Goal: Task Accomplishment & Management: Use online tool/utility

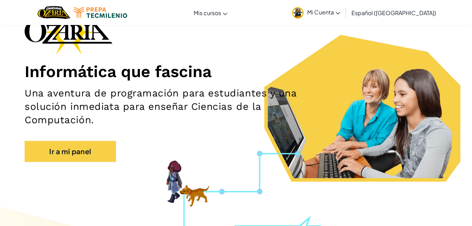
scroll to position [106, 0]
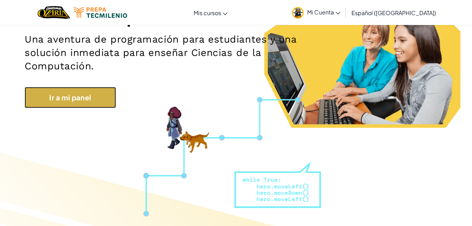
click at [74, 91] on link "Ir a mi panel" at bounding box center [70, 97] width 91 height 21
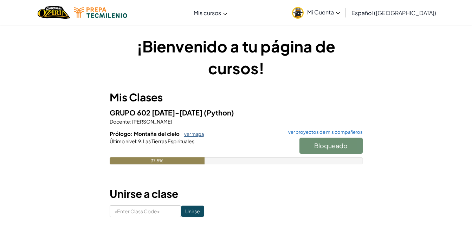
click at [193, 133] on link "ver mapa" at bounding box center [192, 134] width 23 height 6
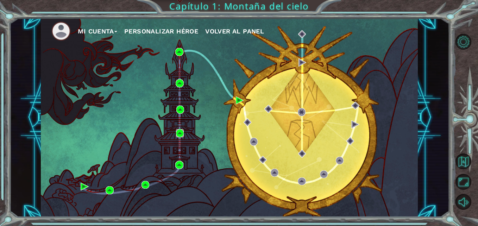
click at [180, 135] on img at bounding box center [180, 133] width 8 height 8
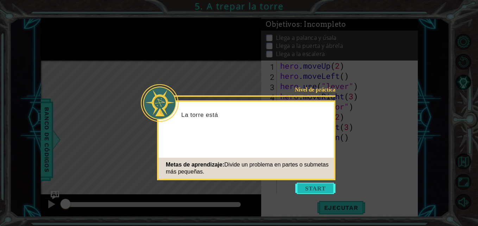
drag, startPoint x: 301, startPoint y: 180, endPoint x: 305, endPoint y: 185, distance: 6.2
click at [305, 185] on body "1 ההההההההההההההההההההההההההההההההההההההההההההההההההההההההההההההההההההההההההההה…" at bounding box center [239, 113] width 478 height 226
click at [306, 187] on button "Start" at bounding box center [315, 188] width 40 height 11
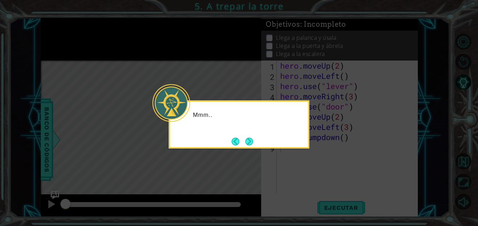
drag, startPoint x: 251, startPoint y: 152, endPoint x: 249, endPoint y: 148, distance: 4.8
click at [250, 152] on icon at bounding box center [239, 113] width 478 height 226
click at [249, 145] on button "Next" at bounding box center [249, 142] width 8 height 8
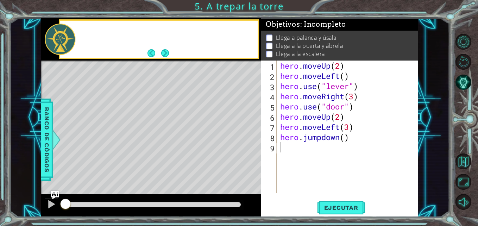
click at [249, 145] on div "Level Map" at bounding box center [203, 164] width 325 height 207
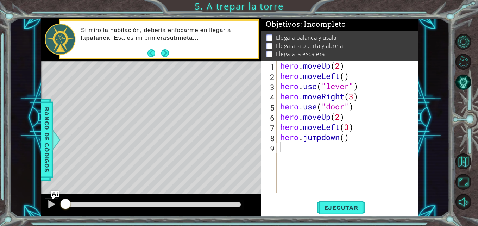
click at [348, 136] on div "hero . moveUp ( 2 ) hero . moveLeft ( ) hero . use ( "lever" ) hero . moveRight…" at bounding box center [349, 137] width 141 height 153
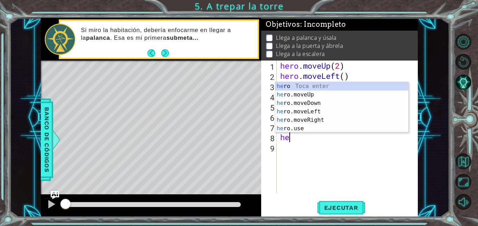
type textarea "h"
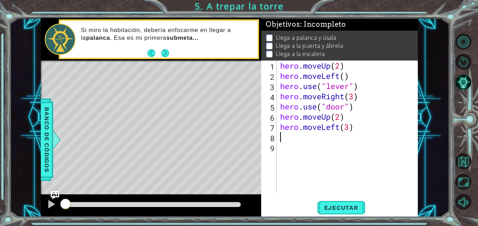
type textarea "hero.moveLeft(3)"
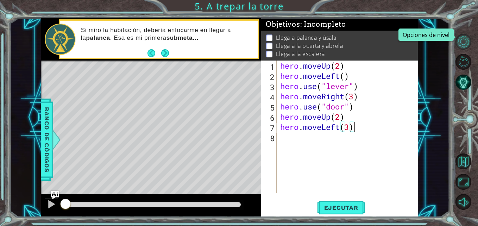
click at [465, 38] on button "Opciones de nivel" at bounding box center [463, 42] width 16 height 16
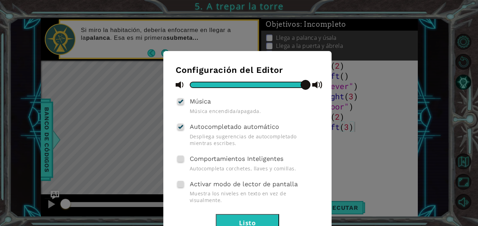
click at [441, 126] on div "Configuración del Editor Música Música encendida/apagada. Autocompletado automá…" at bounding box center [239, 113] width 478 height 226
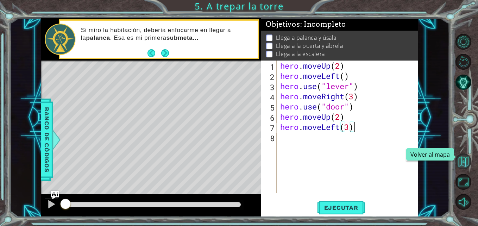
click at [463, 163] on button "Volver al mapa" at bounding box center [463, 161] width 16 height 16
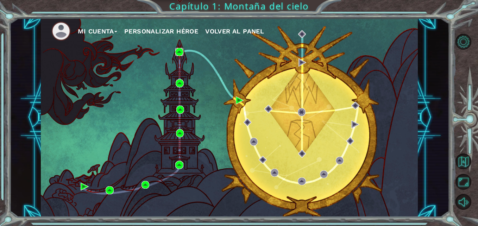
click at [178, 53] on img at bounding box center [179, 52] width 8 height 8
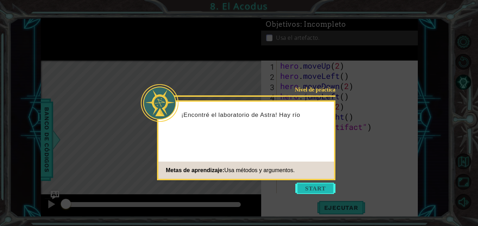
click at [311, 193] on button "Start" at bounding box center [315, 188] width 40 height 11
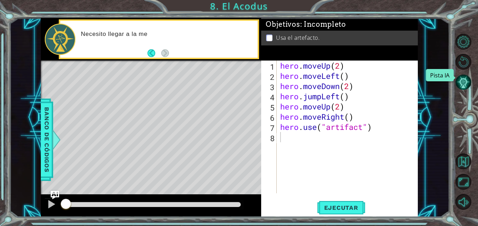
click at [463, 83] on button "Pista IA" at bounding box center [463, 82] width 16 height 16
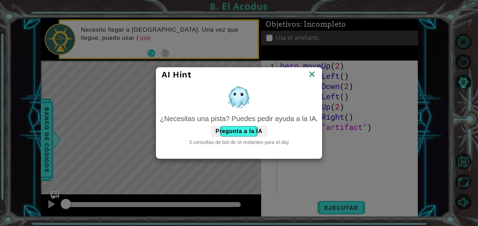
click at [308, 78] on img at bounding box center [311, 74] width 9 height 11
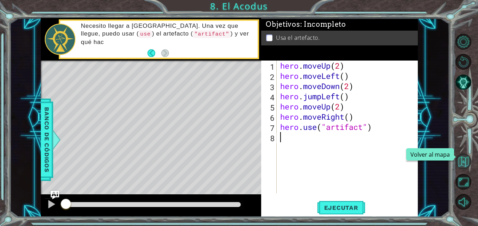
click at [464, 162] on button "Volver al mapa" at bounding box center [463, 161] width 16 height 16
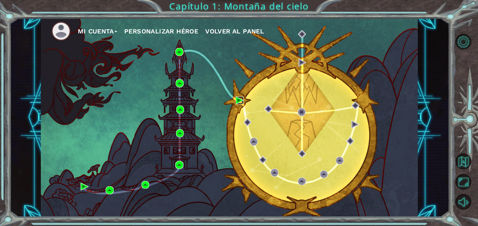
click at [238, 100] on img at bounding box center [240, 100] width 8 height 8
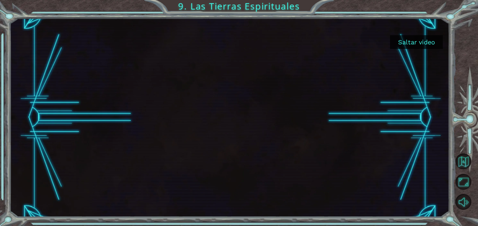
click at [425, 41] on button "Saltar video" at bounding box center [416, 42] width 53 height 14
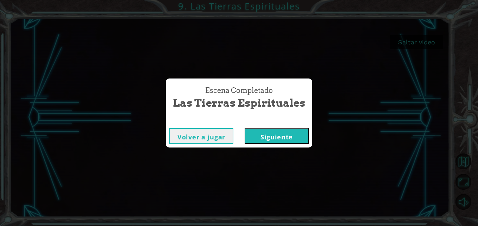
click at [264, 130] on button "Siguiente" at bounding box center [276, 136] width 64 height 16
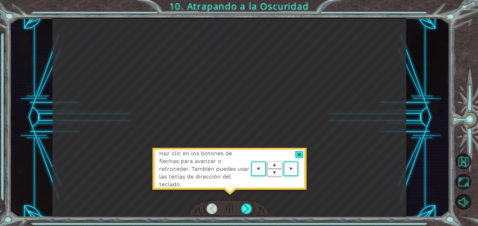
click at [299, 154] on div at bounding box center [299, 154] width 8 height 7
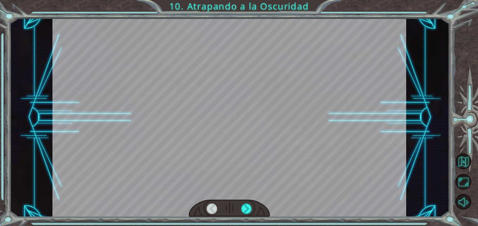
drag, startPoint x: 257, startPoint y: 183, endPoint x: 256, endPoint y: 191, distance: 8.2
click at [257, 186] on div at bounding box center [229, 117] width 354 height 199
click at [248, 211] on div at bounding box center [246, 208] width 11 height 11
click at [248, 209] on div at bounding box center [246, 208] width 11 height 11
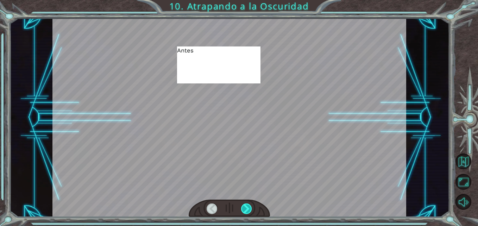
click at [248, 209] on div at bounding box center [246, 208] width 11 height 11
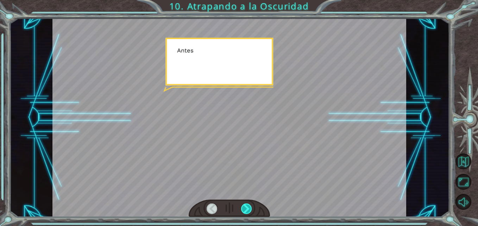
click at [248, 209] on div at bounding box center [246, 208] width 11 height 11
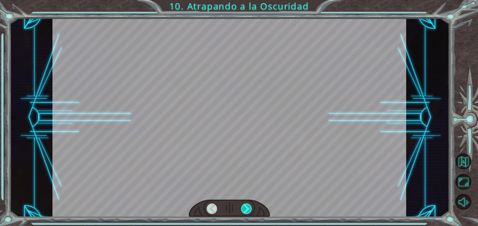
click at [248, 209] on div at bounding box center [246, 208] width 11 height 11
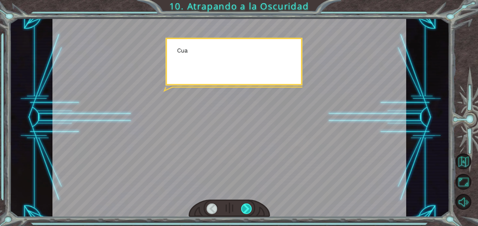
click at [248, 209] on div at bounding box center [246, 208] width 11 height 11
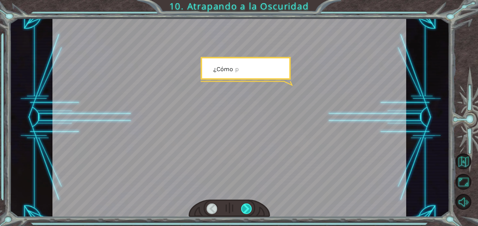
click at [248, 209] on div at bounding box center [246, 208] width 11 height 11
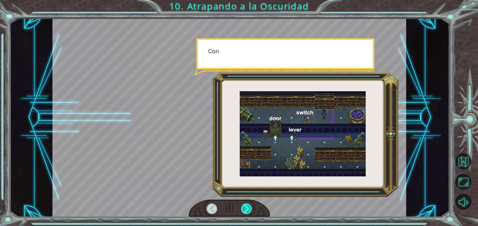
click at [248, 209] on div at bounding box center [246, 208] width 11 height 11
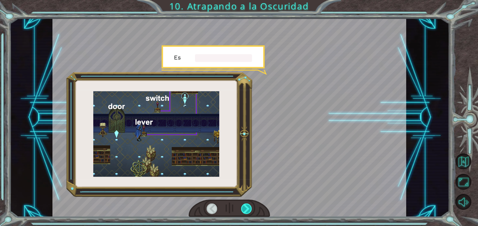
click at [248, 209] on div at bounding box center [246, 208] width 11 height 11
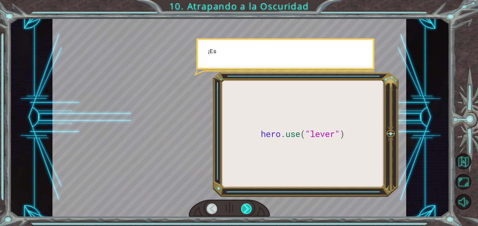
click at [248, 209] on div at bounding box center [246, 208] width 11 height 11
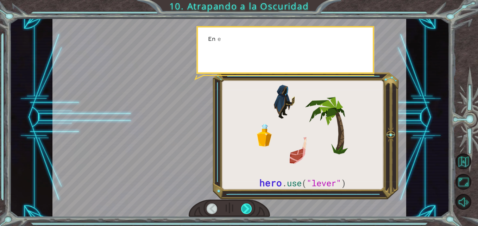
click at [248, 209] on div at bounding box center [246, 208] width 11 height 11
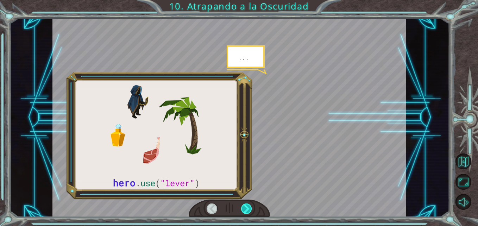
click at [248, 209] on div at bounding box center [246, 208] width 11 height 11
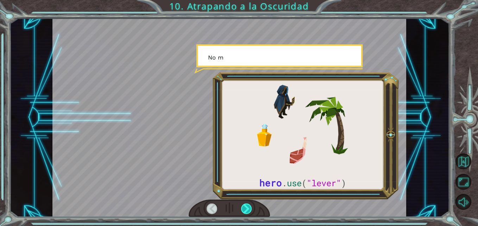
click at [248, 209] on div at bounding box center [246, 208] width 11 height 11
click at [248, 208] on div at bounding box center [246, 208] width 11 height 11
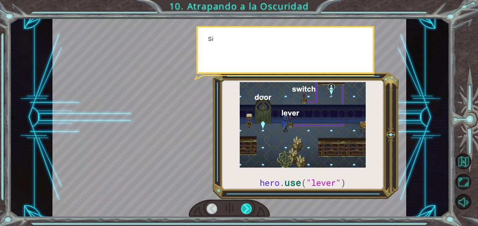
click at [248, 208] on div at bounding box center [246, 208] width 11 height 11
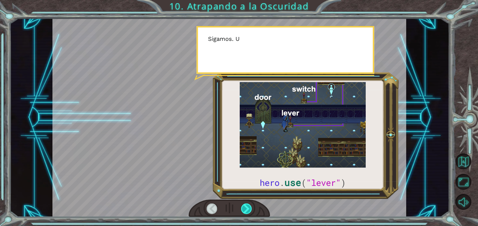
click at [247, 208] on div at bounding box center [246, 208] width 11 height 11
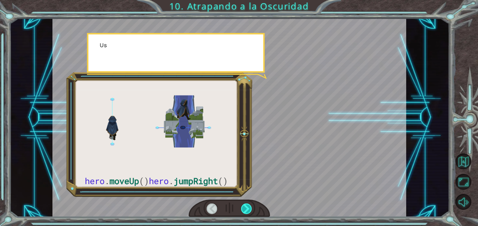
click at [244, 208] on div at bounding box center [246, 208] width 11 height 11
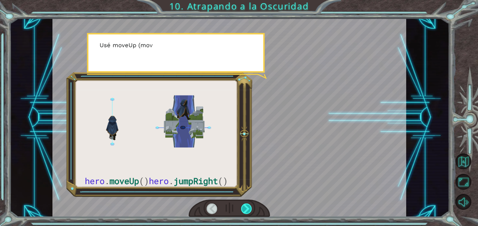
click at [244, 208] on div at bounding box center [246, 208] width 11 height 11
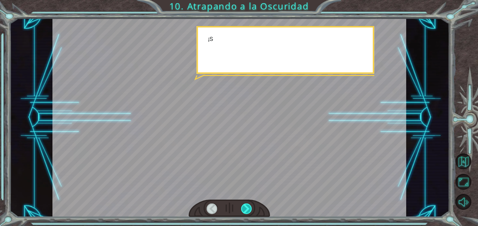
click at [244, 208] on div at bounding box center [246, 208] width 11 height 11
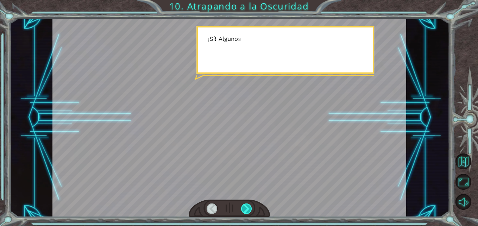
click at [243, 209] on div at bounding box center [246, 208] width 11 height 11
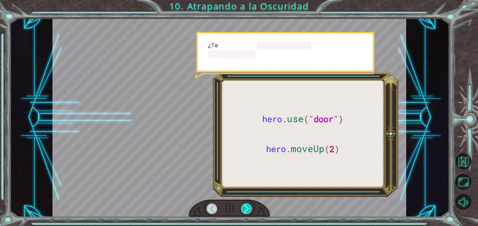
click at [243, 209] on div at bounding box center [246, 208] width 11 height 11
click at [242, 210] on div at bounding box center [246, 208] width 11 height 11
click at [243, 210] on div at bounding box center [246, 208] width 11 height 11
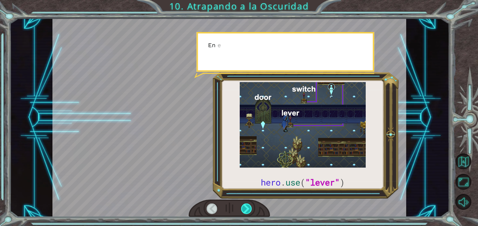
click at [246, 211] on div at bounding box center [246, 208] width 11 height 11
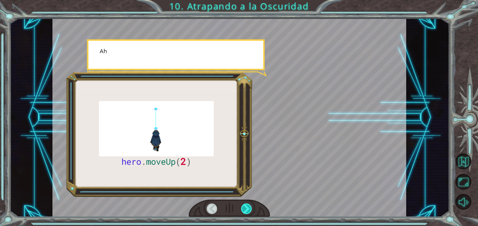
click at [247, 212] on div at bounding box center [246, 208] width 11 height 11
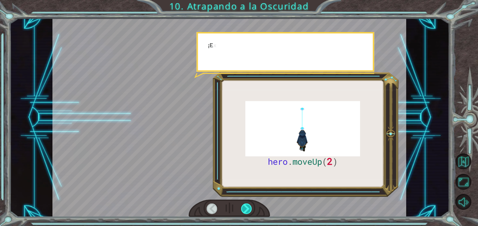
click at [247, 212] on div at bounding box center [246, 208] width 11 height 11
click at [248, 212] on div at bounding box center [246, 208] width 11 height 11
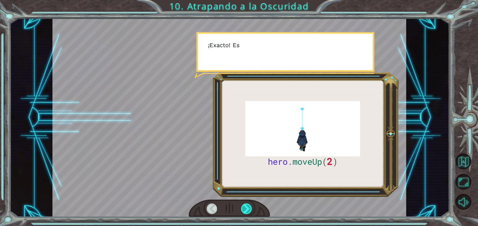
click at [248, 212] on div at bounding box center [246, 208] width 11 height 11
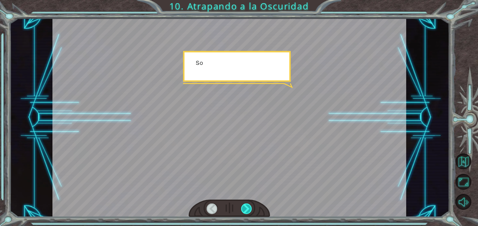
click at [248, 213] on div at bounding box center [246, 208] width 11 height 11
click at [247, 213] on div at bounding box center [246, 208] width 11 height 11
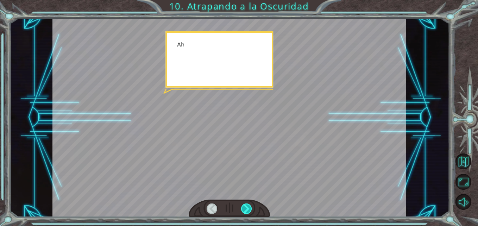
click at [247, 213] on div at bounding box center [246, 208] width 11 height 11
click at [246, 214] on div at bounding box center [246, 208] width 11 height 11
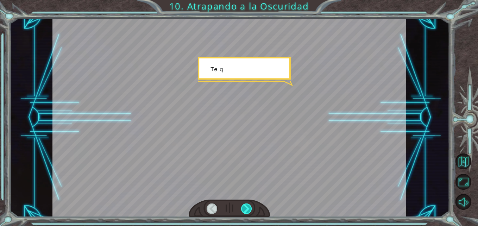
click at [246, 214] on div at bounding box center [246, 208] width 11 height 11
click at [248, 213] on div at bounding box center [246, 208] width 11 height 11
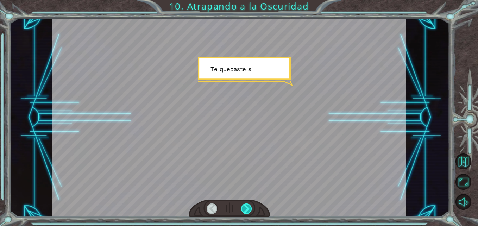
click at [248, 213] on div at bounding box center [246, 208] width 11 height 11
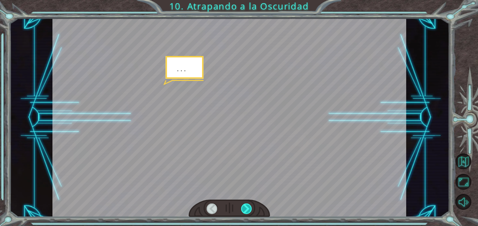
click at [248, 213] on div at bounding box center [246, 208] width 11 height 11
click at [247, 209] on div at bounding box center [246, 208] width 11 height 11
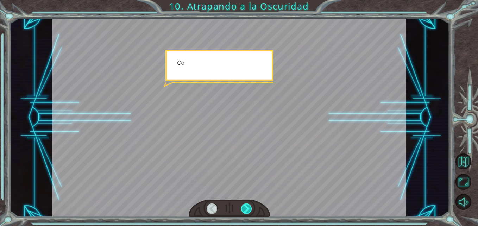
click at [247, 209] on div at bounding box center [246, 208] width 11 height 11
click at [246, 209] on div at bounding box center [246, 208] width 11 height 11
click at [246, 210] on div at bounding box center [246, 208] width 11 height 11
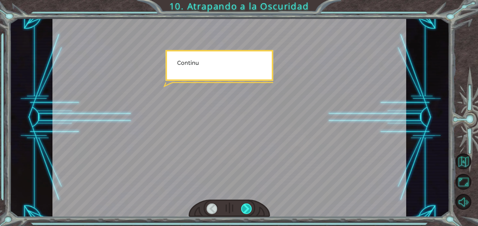
click at [244, 210] on div at bounding box center [246, 208] width 11 height 11
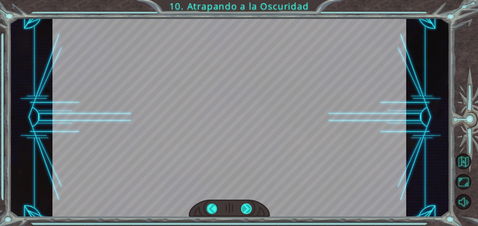
click at [242, 0] on div "hero . moveUp ( 2 ) A n t e s d e a t r a p a r a l a O s c u r i d a d c o n c…" at bounding box center [239, 0] width 478 height 0
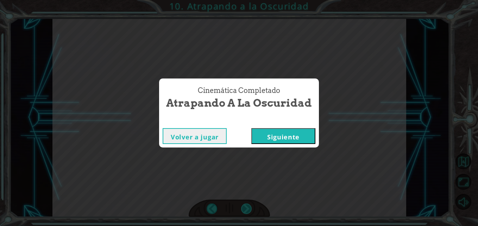
click at [242, 211] on div "Cinemática Completado Atrapando a la Oscuridad Volver a jugar [GEOGRAPHIC_DATA]" at bounding box center [239, 113] width 478 height 226
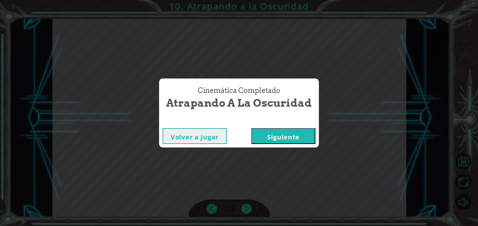
drag, startPoint x: 242, startPoint y: 211, endPoint x: 282, endPoint y: 141, distance: 80.0
click at [282, 141] on button "Siguiente" at bounding box center [283, 136] width 64 height 16
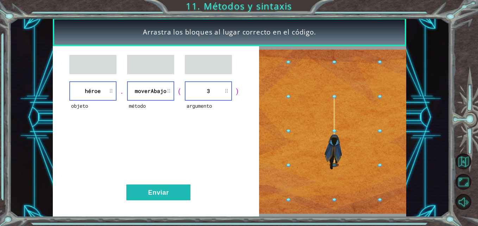
click at [159, 183] on div "objeto héroe . método moverAbajo ( argumento 3 ) Enviar" at bounding box center [156, 131] width 206 height 171
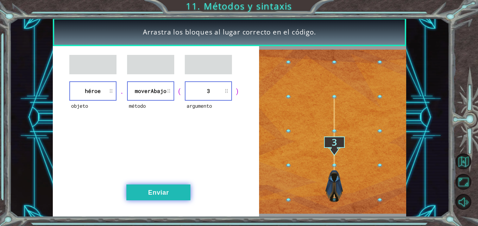
drag, startPoint x: 159, startPoint y: 183, endPoint x: 160, endPoint y: 189, distance: 6.9
click at [161, 189] on button "Enviar" at bounding box center [158, 192] width 64 height 16
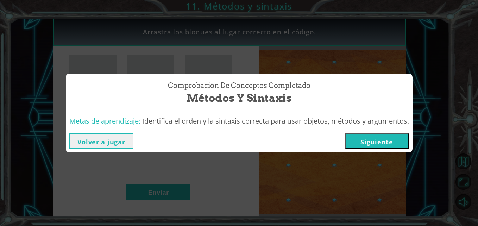
click at [369, 139] on button "Siguiente" at bounding box center [377, 141] width 64 height 16
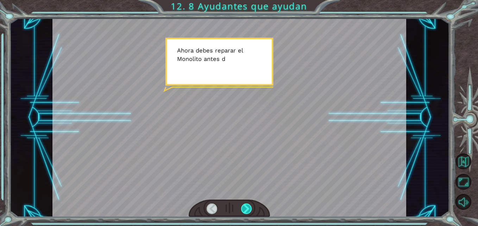
click at [250, 206] on div at bounding box center [246, 208] width 11 height 11
click at [243, 209] on div at bounding box center [246, 208] width 11 height 11
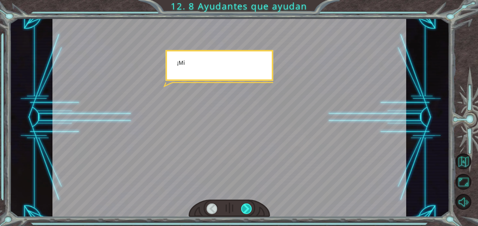
click at [241, 209] on div at bounding box center [246, 208] width 11 height 11
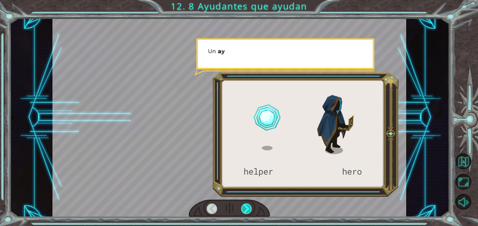
click at [241, 209] on div at bounding box center [246, 208] width 11 height 11
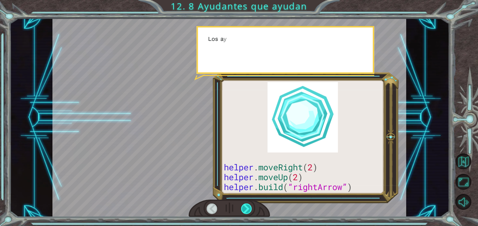
click at [241, 209] on div at bounding box center [246, 208] width 11 height 11
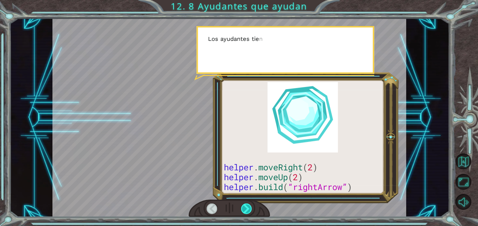
click at [241, 209] on div at bounding box center [246, 208] width 11 height 11
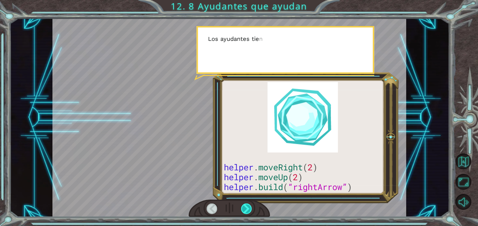
click at [241, 209] on div at bounding box center [246, 208] width 11 height 11
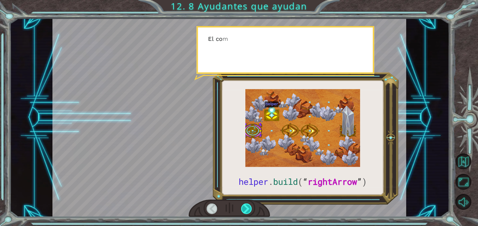
click at [241, 209] on div at bounding box center [246, 208] width 11 height 11
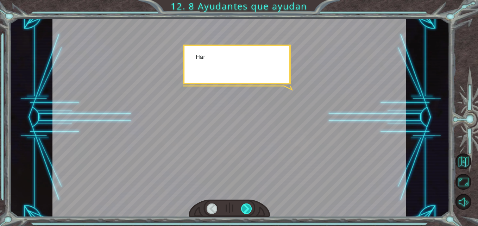
click at [241, 209] on div at bounding box center [246, 208] width 11 height 11
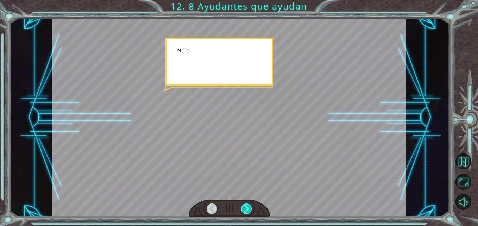
click at [241, 209] on div at bounding box center [246, 208] width 11 height 11
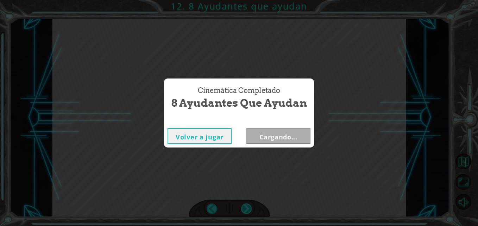
click at [241, 209] on div "Cinemática Completado 8 Ayudantes que ayudan Volver a jugar Cargando..." at bounding box center [239, 113] width 478 height 226
click at [283, 134] on button "Siguiente" at bounding box center [278, 136] width 64 height 16
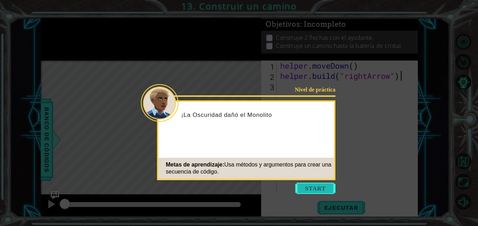
click at [304, 183] on button "Start" at bounding box center [315, 188] width 40 height 11
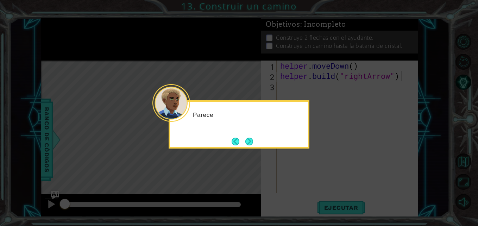
drag, startPoint x: 221, startPoint y: 150, endPoint x: 228, endPoint y: 146, distance: 7.6
click at [222, 150] on icon at bounding box center [239, 113] width 478 height 226
click at [252, 138] on button "Next" at bounding box center [249, 142] width 8 height 8
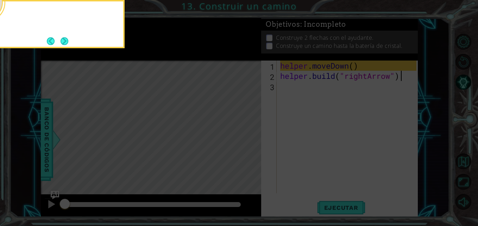
click at [252, 137] on icon at bounding box center [239, 113] width 478 height 226
drag, startPoint x: 240, startPoint y: 142, endPoint x: 235, endPoint y: 128, distance: 15.4
click at [240, 142] on icon at bounding box center [239, 113] width 478 height 226
drag, startPoint x: 244, startPoint y: 94, endPoint x: 95, endPoint y: 71, distance: 151.2
click at [210, 84] on icon at bounding box center [239, 113] width 478 height 226
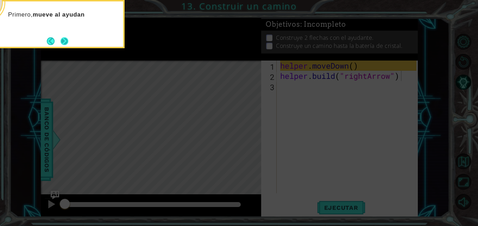
click at [67, 42] on button "Next" at bounding box center [65, 41] width 8 height 8
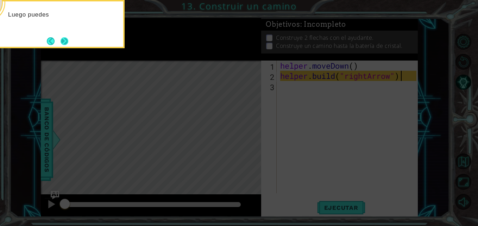
click at [66, 45] on button "Next" at bounding box center [65, 41] width 8 height 8
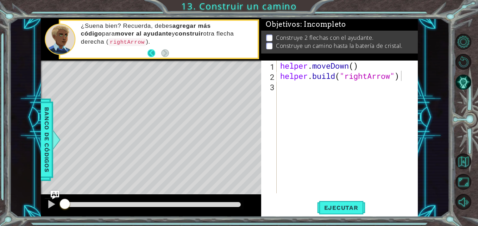
click at [152, 51] on button "Back" at bounding box center [154, 53] width 14 height 8
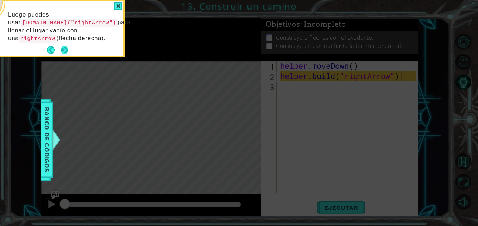
click at [68, 48] on button "Next" at bounding box center [65, 50] width 8 height 8
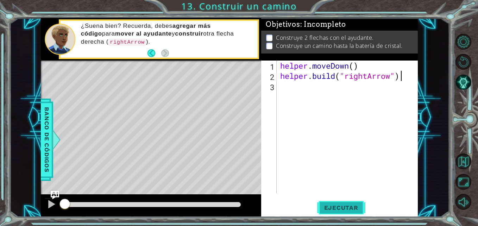
click at [346, 202] on button "Ejecutar" at bounding box center [341, 207] width 48 height 15
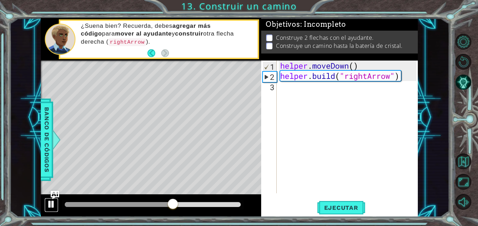
click at [50, 202] on div at bounding box center [51, 203] width 9 height 9
drag, startPoint x: 337, startPoint y: 108, endPoint x: 333, endPoint y: 108, distance: 4.3
click at [336, 109] on div "helper . moveDown ( ) helper . build ( "rightArrow" )" at bounding box center [349, 137] width 141 height 153
click at [368, 42] on p "Construye un camino hasta la batería de cristal." at bounding box center [339, 46] width 126 height 8
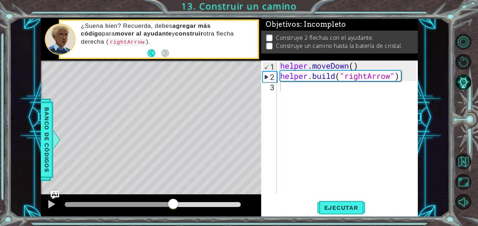
scroll to position [2, 0]
click at [148, 51] on button "Back" at bounding box center [154, 53] width 14 height 8
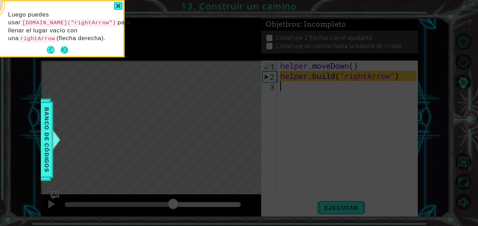
click at [68, 48] on button "Next" at bounding box center [65, 50] width 8 height 8
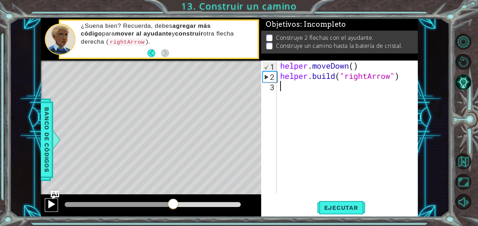
drag, startPoint x: 44, startPoint y: 203, endPoint x: 48, endPoint y: 202, distance: 3.9
click at [47, 202] on button at bounding box center [51, 205] width 14 height 14
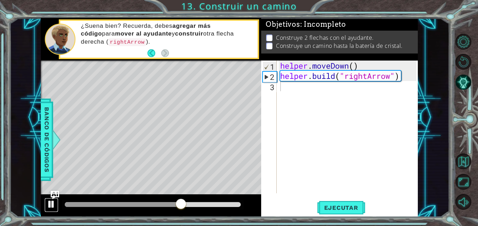
click at [49, 202] on div at bounding box center [51, 203] width 9 height 9
click at [331, 209] on span "Ejecutar" at bounding box center [341, 207] width 48 height 7
drag, startPoint x: 346, startPoint y: 209, endPoint x: 273, endPoint y: 206, distance: 72.9
click at [345, 209] on span "Ejecutar" at bounding box center [341, 207] width 48 height 7
click at [53, 203] on div at bounding box center [51, 203] width 9 height 9
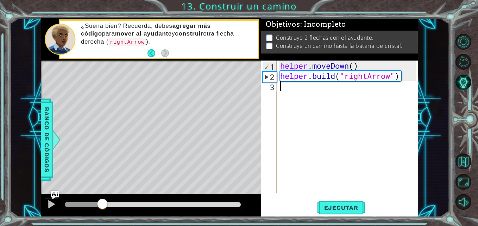
click at [305, 115] on div "helper . moveDown ( ) helper . build ( "rightArrow" )" at bounding box center [349, 137] width 141 height 153
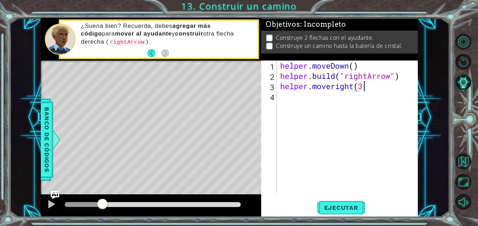
scroll to position [0, 4]
type textarea "helper.moveright(3)"
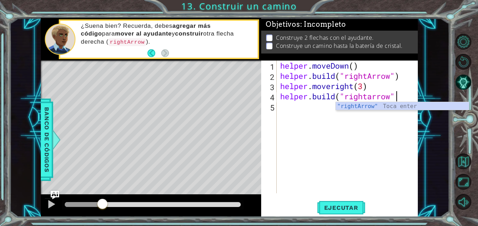
scroll to position [0, 5]
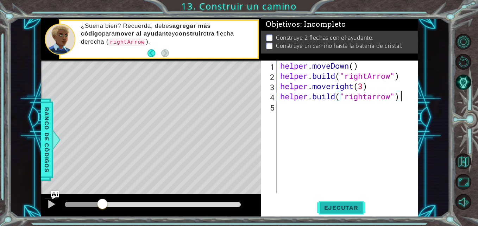
type textarea "[DOMAIN_NAME]("rightarrow")"
click at [350, 204] on span "Ejecutar" at bounding box center [341, 207] width 48 height 7
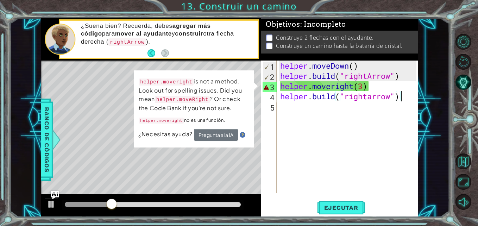
click at [281, 135] on div "helper . moveDown ( ) helper . build ( "rightArrow" ) helper . moveright ( 3 ) …" at bounding box center [349, 137] width 141 height 153
click at [319, 89] on div "helper . moveDown ( ) helper . build ( "rightArrow" ) helper . moveright ( 3 ) …" at bounding box center [349, 137] width 141 height 153
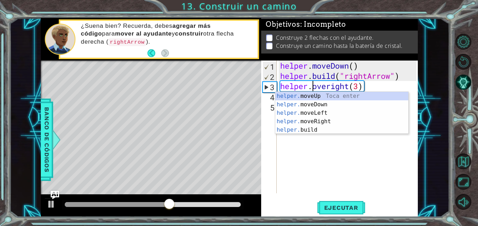
type textarea "helper.Moveright(3)"
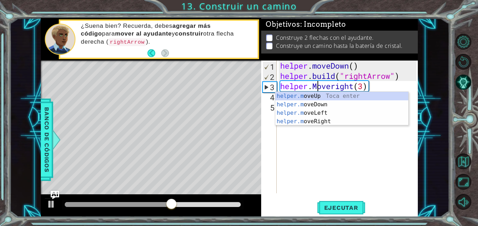
scroll to position [0, 2]
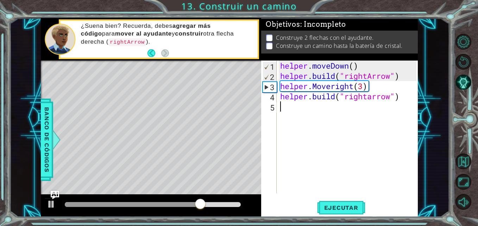
drag, startPoint x: 369, startPoint y: 152, endPoint x: 355, endPoint y: 145, distance: 16.4
click at [369, 152] on div "helper . moveDown ( ) helper . build ( "rightArrow" ) helper . Moveright ( 3 ) …" at bounding box center [349, 137] width 141 height 153
click at [318, 63] on div "helper . moveDown ( ) helper . build ( "rightArrow" ) helper . Moveright ( 3 ) …" at bounding box center [349, 137] width 141 height 153
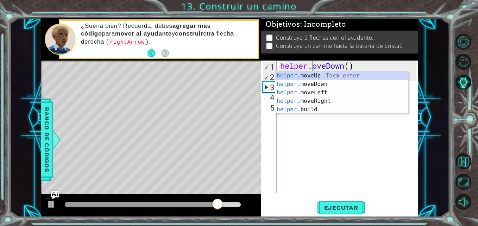
type textarea "helper.MoveDown()"
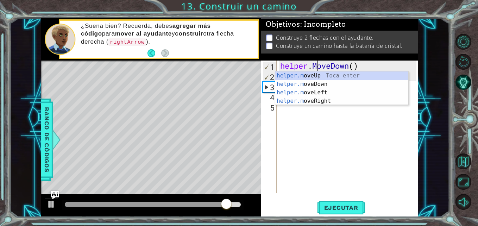
drag, startPoint x: 328, startPoint y: 137, endPoint x: 331, endPoint y: 108, distance: 28.7
click at [329, 137] on div "helper . MoveDown ( ) helper . build ( "rightArrow" ) helper . Moveright ( 3 ) …" at bounding box center [349, 137] width 141 height 153
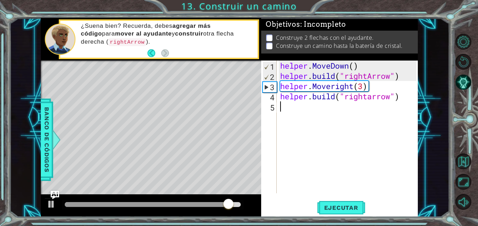
scroll to position [0, 0]
click at [317, 78] on div "helper . MoveDown ( ) helper . build ( "rightArrow" ) helper . Moveright ( 3 ) …" at bounding box center [349, 137] width 141 height 153
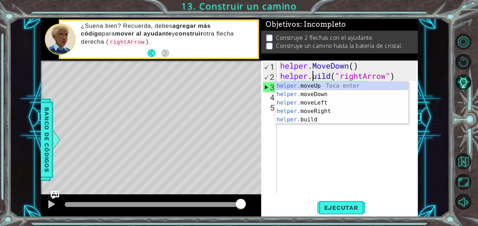
type textarea "[DOMAIN_NAME]("rightArrow")"
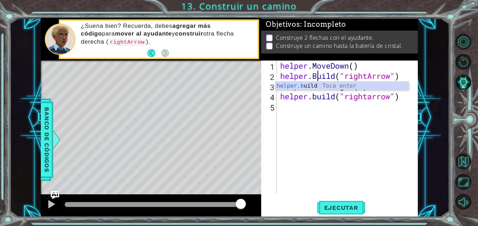
scroll to position [0, 2]
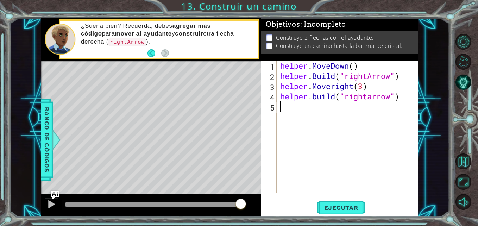
click at [312, 110] on div "helper . MoveDown ( ) helper . Build ( "rightArrow" ) helper . Moveright ( 3 ) …" at bounding box center [349, 137] width 141 height 153
click at [317, 96] on div "helper . MoveDown ( ) helper . Build ( "rightArrow" ) helper . Moveright ( 3 ) …" at bounding box center [349, 137] width 141 height 153
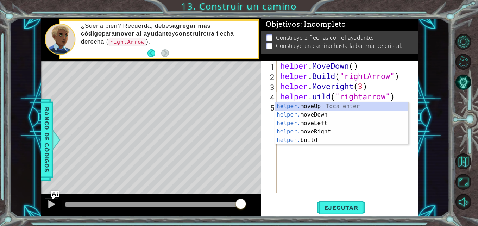
scroll to position [0, 2]
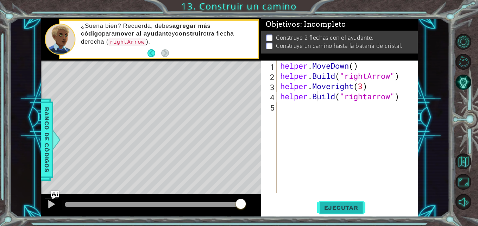
click at [332, 204] on span "Ejecutar" at bounding box center [341, 207] width 48 height 7
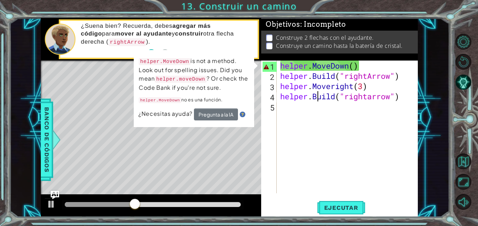
click at [337, 67] on div "helper . MoveDown ( ) helper . Build ( "rightArrow" ) helper . Moveright ( 3 ) …" at bounding box center [349, 137] width 141 height 153
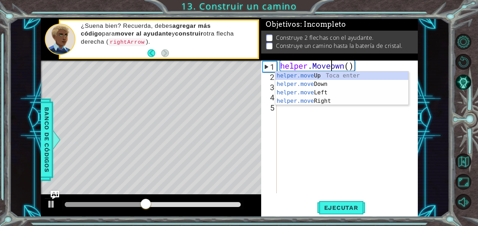
scroll to position [0, 3]
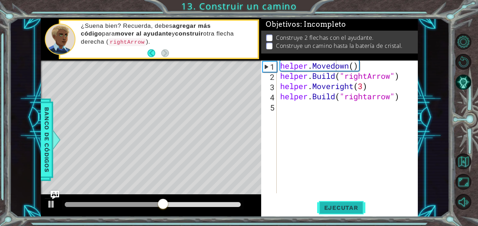
click at [343, 204] on button "Ejecutar" at bounding box center [341, 207] width 48 height 15
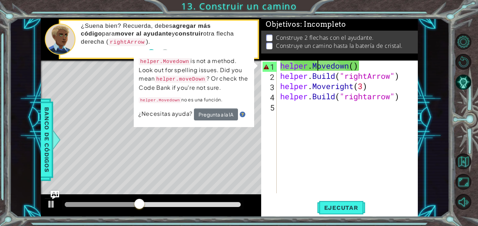
click at [316, 66] on div "helper . Movedown ( ) helper . Build ( "rightArrow" ) helper . Moveright ( 3 ) …" at bounding box center [349, 137] width 141 height 153
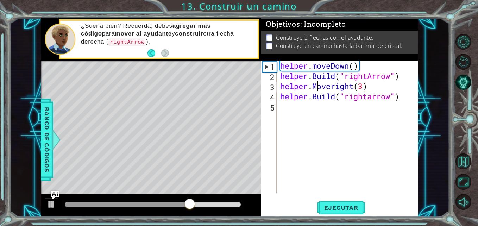
click at [319, 89] on div "helper . moveDown ( ) helper . Build ( "rightArrow" ) helper . Moveright ( 3 ) …" at bounding box center [349, 137] width 141 height 153
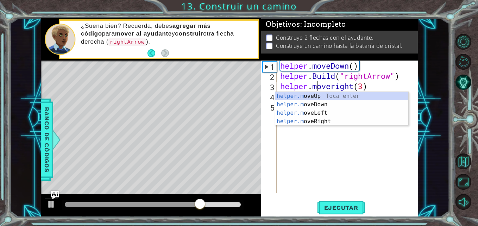
scroll to position [0, 2]
type textarea "helper.moveRight(3)"
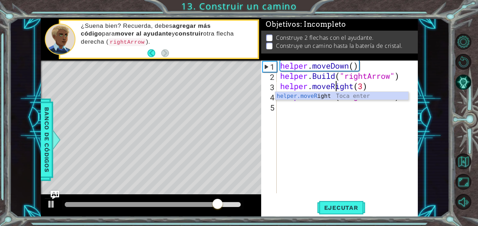
scroll to position [0, 3]
click at [331, 115] on div "helper . moveDown ( ) helper . Build ( "rightArrow" ) helper . moveRight ( 3 ) …" at bounding box center [349, 137] width 141 height 153
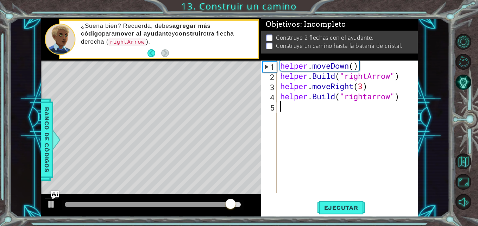
click at [319, 73] on div "helper . moveDown ( ) helper . Build ( "rightArrow" ) helper . moveRight ( 3 ) …" at bounding box center [349, 137] width 141 height 153
click at [321, 78] on div "helper . moveDown ( ) helper . Build ( "rightArrow" ) helper . moveRight ( 3 ) …" at bounding box center [349, 137] width 141 height 153
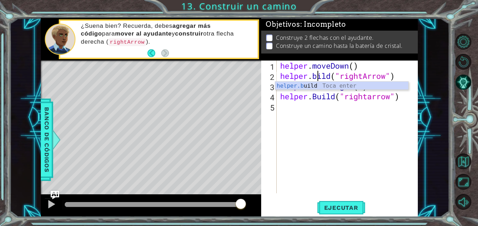
type textarea "[DOMAIN_NAME]("rightArrow")"
click at [380, 141] on div "helper . moveDown ( ) helper . build ( "rightArrow" ) helper . moveRight ( 3 ) …" at bounding box center [349, 137] width 141 height 153
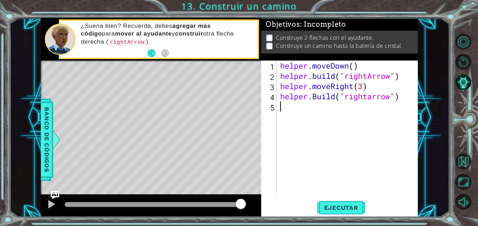
scroll to position [0, 0]
click at [315, 97] on div "helper . moveDown ( ) helper . build ( "rightArrow" ) helper . moveRight ( 3 ) …" at bounding box center [349, 137] width 141 height 153
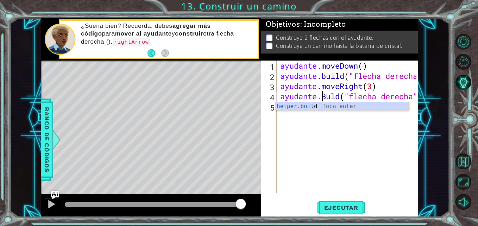
scroll to position [0, 2]
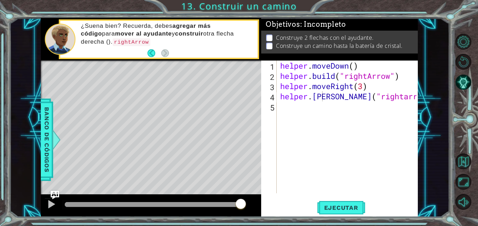
click at [326, 95] on div "helper . moveDown ( ) helper . build ( "rightArrow" ) helper . moveRight ( 3 ) …" at bounding box center [349, 137] width 141 height 153
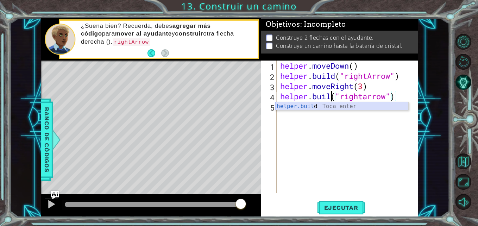
scroll to position [0, 3]
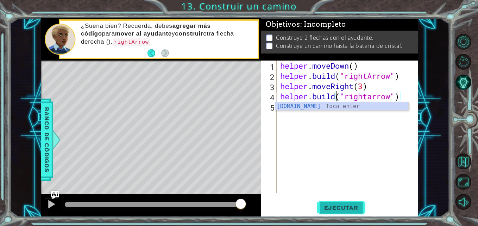
type textarea "[DOMAIN_NAME]("rightarrow")"
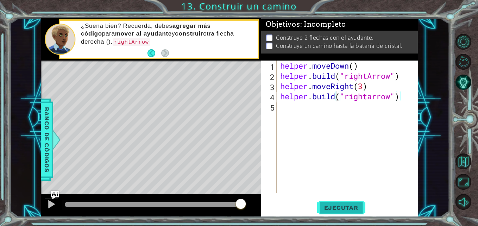
click at [335, 206] on span "Ejecutar" at bounding box center [341, 207] width 48 height 7
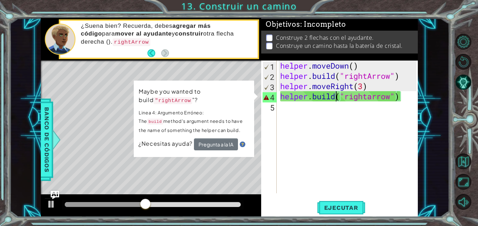
click at [352, 119] on div "helper . moveDown ( ) helper . build ( "rightArrow" ) helper . moveRight ( 3 ) …" at bounding box center [349, 137] width 141 height 153
click at [373, 97] on div "helper . moveDown ( ) helper . build ( "rightArrow" ) helper . moveRight ( 3 ) …" at bounding box center [349, 137] width 141 height 153
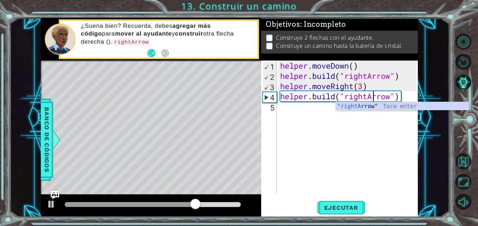
scroll to position [0, 5]
type textarea "[DOMAIN_NAME]("rightArrow")"
click at [332, 204] on span "Ejecutar" at bounding box center [341, 207] width 48 height 7
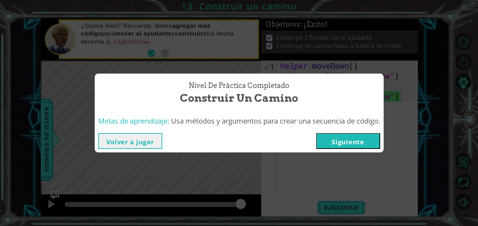
click at [338, 144] on button "Siguiente" at bounding box center [348, 141] width 64 height 16
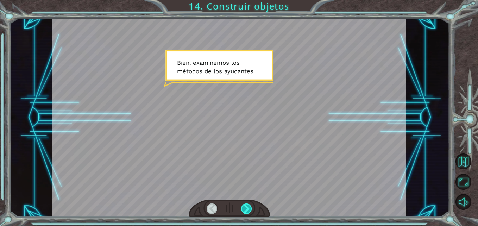
click at [248, 204] on div at bounding box center [246, 208] width 11 height 11
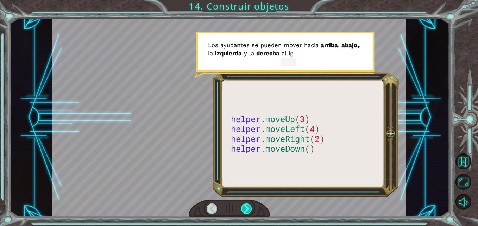
click at [248, 204] on div at bounding box center [246, 208] width 11 height 11
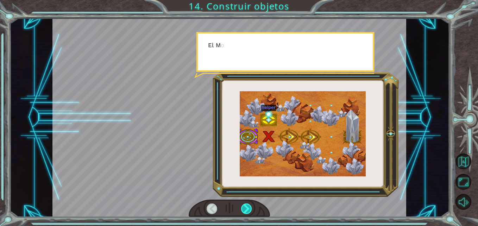
click at [248, 204] on div at bounding box center [246, 208] width 11 height 11
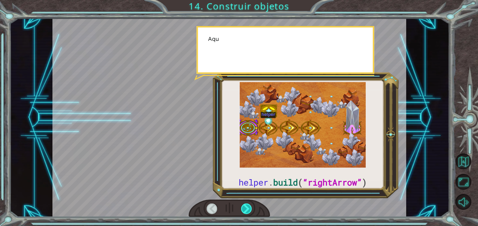
click at [248, 204] on div at bounding box center [246, 208] width 11 height 11
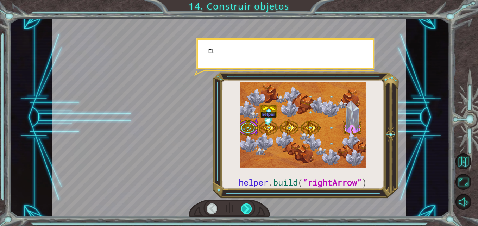
click at [248, 204] on div at bounding box center [246, 208] width 11 height 11
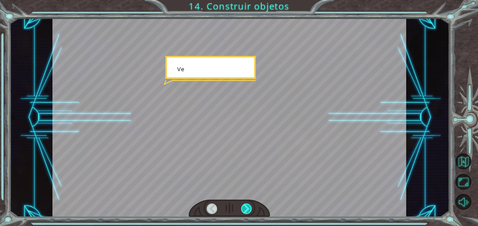
click at [248, 204] on div at bounding box center [246, 208] width 11 height 11
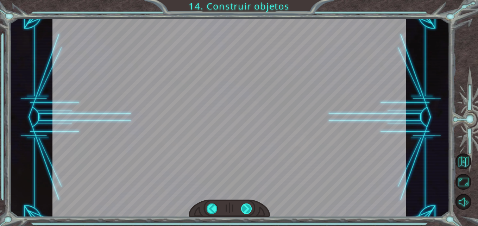
click at [248, 204] on div at bounding box center [246, 208] width 11 height 11
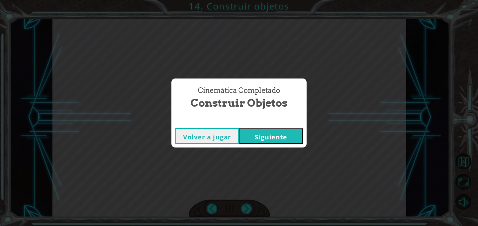
click at [277, 142] on button "Siguiente" at bounding box center [271, 136] width 64 height 16
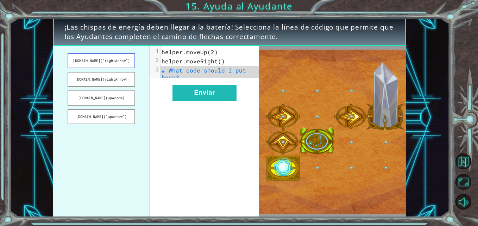
click at [93, 60] on button "[DOMAIN_NAME](“rightArrow”)" at bounding box center [102, 60] width 68 height 15
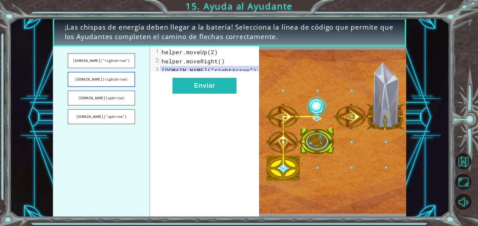
click at [103, 78] on button "[DOMAIN_NAME](rightArrow)" at bounding box center [102, 79] width 68 height 15
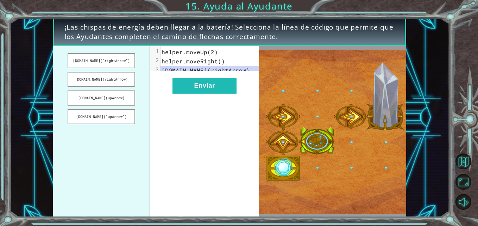
click at [241, 71] on span "[DOMAIN_NAME](rightArrow)" at bounding box center [205, 69] width 88 height 7
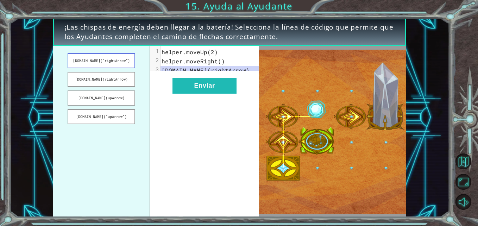
click at [85, 57] on button "[DOMAIN_NAME](“rightArrow”)" at bounding box center [102, 60] width 68 height 15
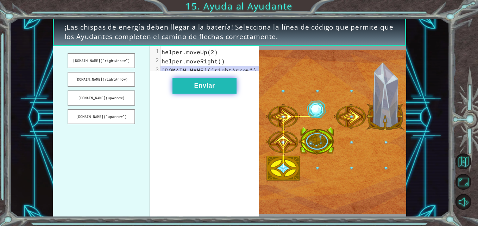
click at [199, 93] on button "Enviar" at bounding box center [204, 86] width 64 height 16
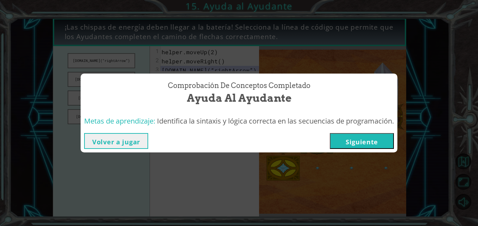
click at [354, 138] on button "Siguiente" at bounding box center [362, 141] width 64 height 16
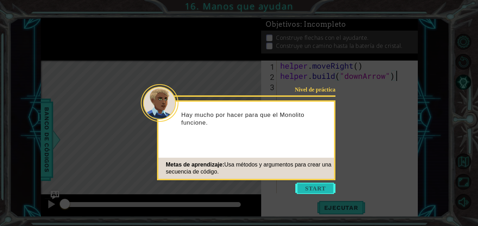
click at [316, 186] on button "Start" at bounding box center [315, 188] width 40 height 11
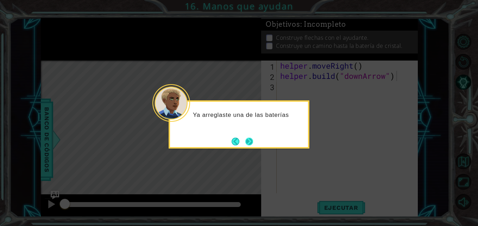
click at [248, 140] on button "Next" at bounding box center [249, 142] width 8 height 8
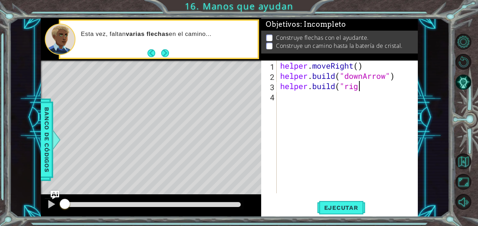
scroll to position [0, 4]
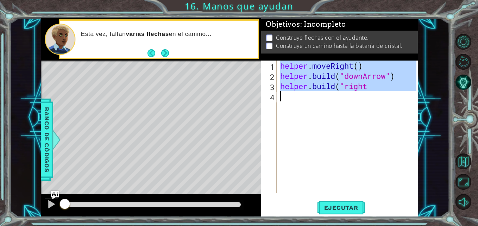
click at [377, 81] on div "helper . moveRight ( ) helper . build ( "downArrow" ) helper . build ( "right" at bounding box center [347, 127] width 137 height 133
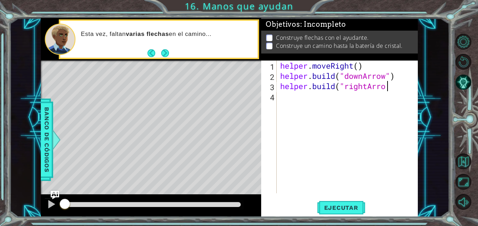
scroll to position [0, 5]
type textarea "[DOMAIN_NAME]("rightArrow")"
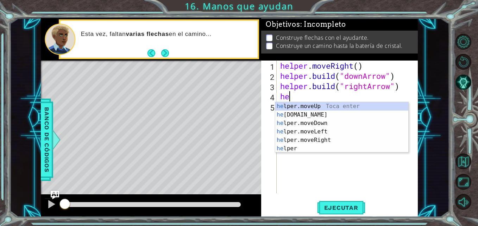
type textarea "h"
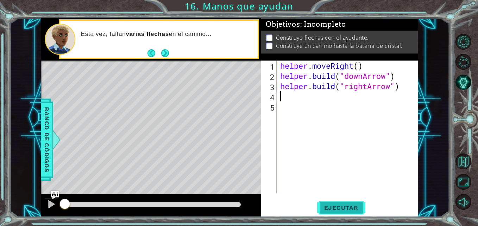
click at [329, 206] on span "Ejecutar" at bounding box center [341, 207] width 48 height 7
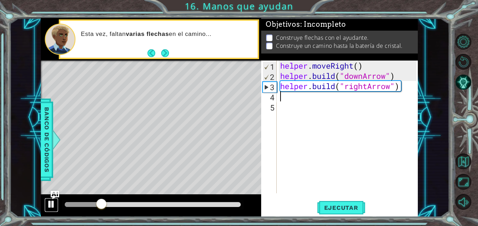
click at [52, 204] on div at bounding box center [51, 203] width 9 height 9
click at [396, 77] on div "helper . moveRight ( ) helper . build ( "downArrow" ) helper . build ( "rightAr…" at bounding box center [349, 137] width 141 height 153
type textarea "[DOMAIN_NAME]("downArrow")"
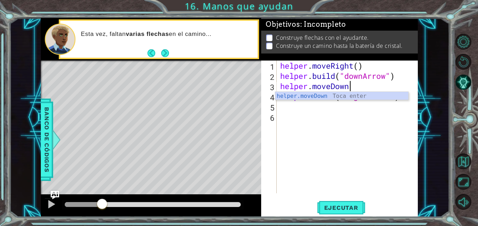
scroll to position [0, 3]
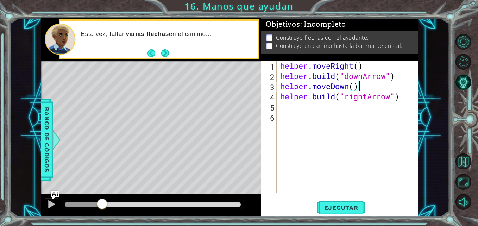
click at [400, 89] on div "helper . moveRight ( ) helper . build ( "downArrow" ) helper . moveDown ( ) hel…" at bounding box center [349, 137] width 141 height 153
click at [402, 97] on div "helper . moveRight ( ) helper . build ( "downArrow" ) helper . moveDown ( ) hel…" at bounding box center [349, 137] width 141 height 153
type textarea "[DOMAIN_NAME]("rightArrow")"
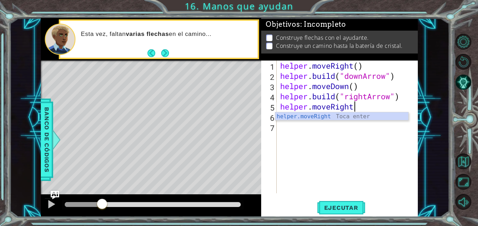
type textarea "helper.moveRight()"
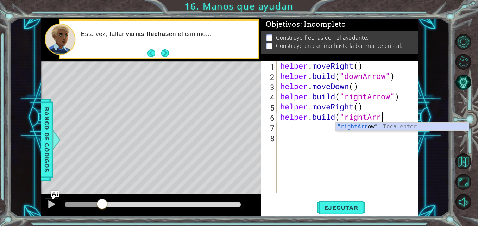
scroll to position [0, 5]
type textarea "[DOMAIN_NAME]("rightArrow")"
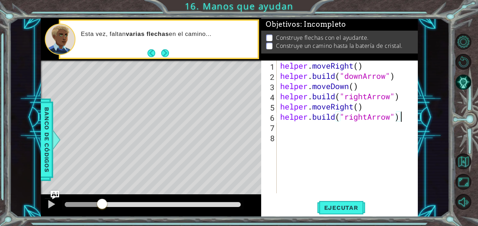
scroll to position [0, 0]
type textarea "e"
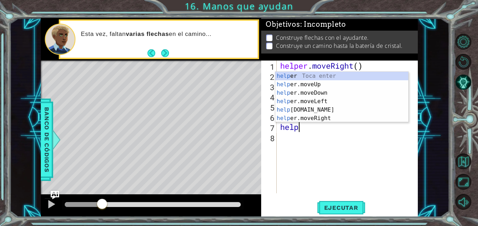
scroll to position [0, 1]
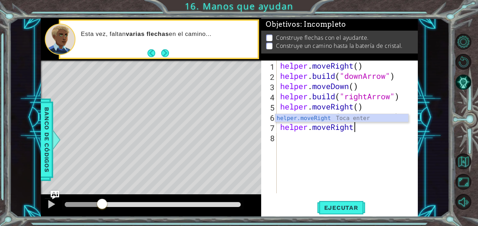
type textarea "helper.moveRight()"
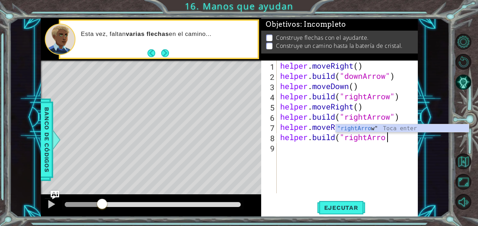
scroll to position [0, 5]
type textarea "[DOMAIN_NAME]("rightArrow")"
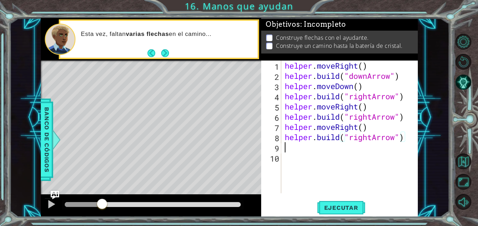
scroll to position [0, 0]
click at [371, 139] on div "helper . moveRight ( ) helper . build ( "downArrow" ) helper . moveDown ( ) hel…" at bounding box center [351, 137] width 136 height 153
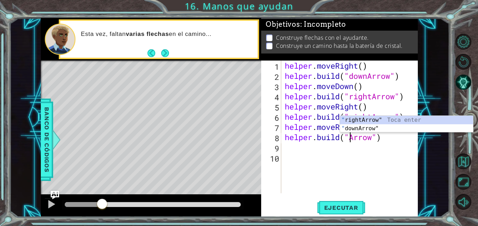
scroll to position [0, 4]
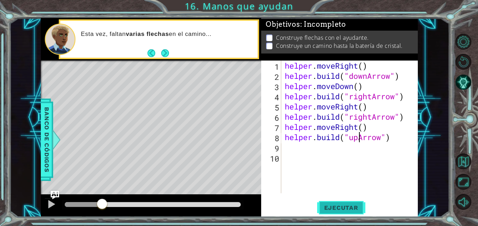
type textarea "[DOMAIN_NAME]("upArrow")"
click at [344, 202] on button "Ejecutar" at bounding box center [341, 207] width 48 height 15
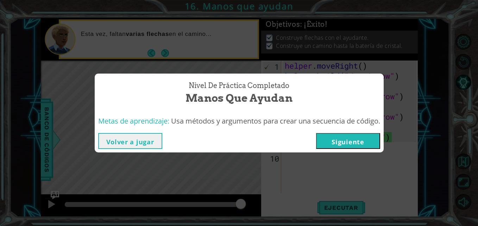
click at [352, 147] on button "Siguiente" at bounding box center [348, 141] width 64 height 16
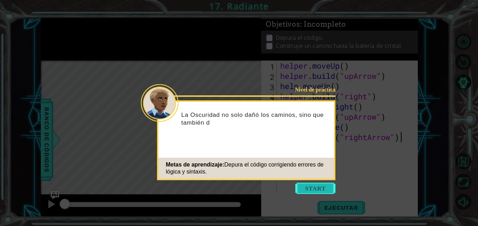
click at [324, 184] on button "Start" at bounding box center [315, 188] width 40 height 11
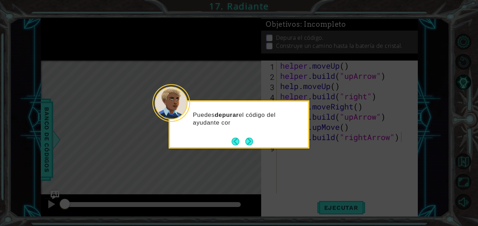
click at [246, 138] on button "Next" at bounding box center [249, 142] width 8 height 8
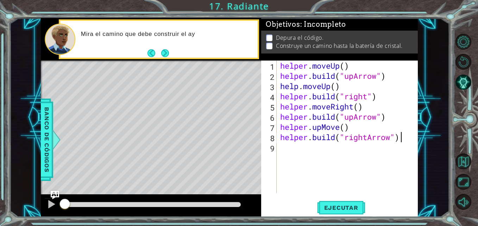
click at [161, 53] on button "Next" at bounding box center [165, 53] width 8 height 8
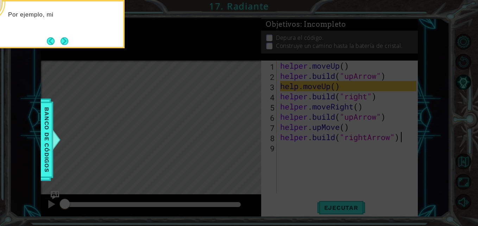
click at [285, 94] on icon at bounding box center [239, 113] width 478 height 226
click at [61, 40] on button "Next" at bounding box center [65, 41] width 8 height 8
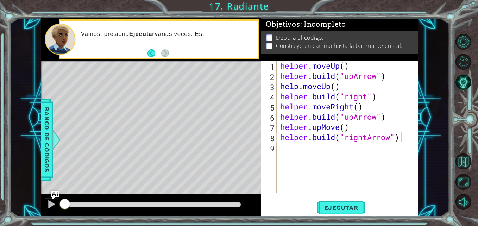
click at [153, 53] on button "Back" at bounding box center [154, 53] width 14 height 8
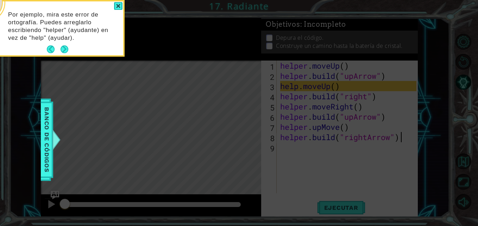
click at [157, 52] on icon at bounding box center [239, 113] width 478 height 226
click at [163, 53] on icon at bounding box center [239, 113] width 478 height 226
click at [62, 47] on button "Next" at bounding box center [65, 49] width 8 height 8
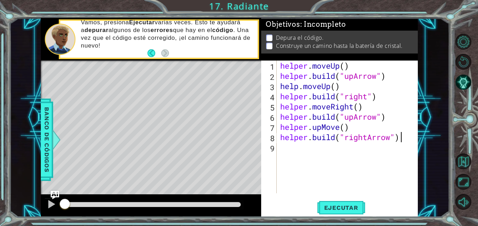
click at [371, 87] on div "helper . moveUp ( ) helper . build ( "upArrow" ) help . moveUp ( ) helper . bui…" at bounding box center [349, 137] width 141 height 153
click at [354, 115] on div "helper . moveUp ( ) helper . build ( "upArrow" ) help . moveUp ( ) helper . bui…" at bounding box center [349, 137] width 141 height 153
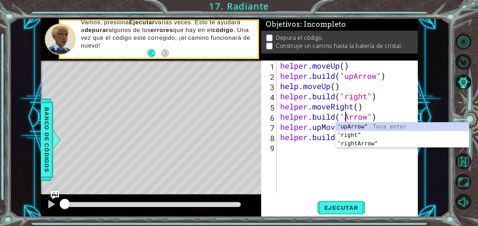
scroll to position [0, 4]
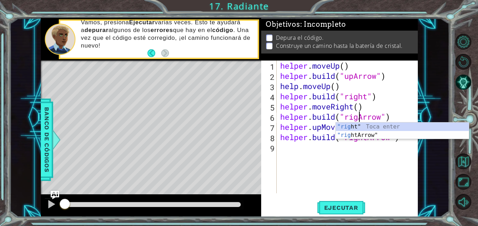
type textarea "[DOMAIN_NAME]("rightArrow")"
click at [400, 159] on div "helper . moveUp ( ) helper . build ( "upArrow" ) help . moveUp ( ) helper . bui…" at bounding box center [349, 137] width 141 height 153
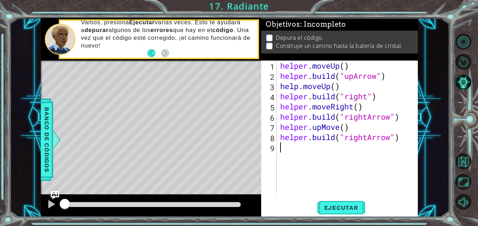
click at [322, 126] on div "helper . moveUp ( ) helper . build ( "upArrow" ) help . moveUp ( ) helper . bui…" at bounding box center [349, 137] width 141 height 153
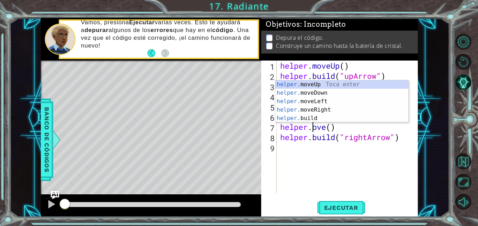
scroll to position [0, 2]
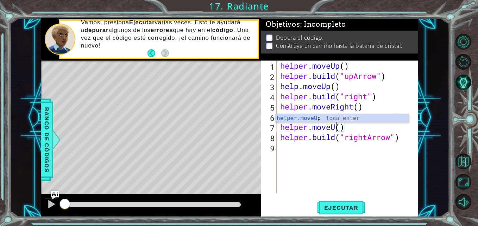
type textarea "helper.moveUp()"
drag, startPoint x: 398, startPoint y: 167, endPoint x: 395, endPoint y: 167, distance: 3.6
click at [398, 167] on div "helper . moveUp ( ) helper . build ( "upArrow" ) help . moveUp ( ) helper . bui…" at bounding box center [349, 137] width 141 height 153
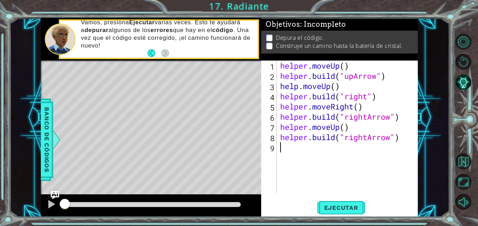
click at [367, 138] on div "helper . moveUp ( ) helper . build ( "upArrow" ) help . moveUp ( ) helper . bui…" at bounding box center [349, 137] width 141 height 153
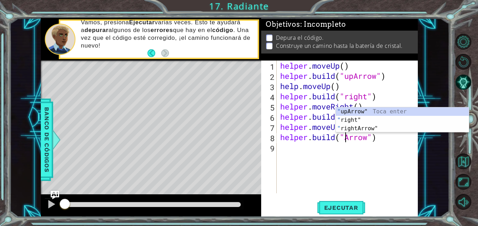
scroll to position [0, 4]
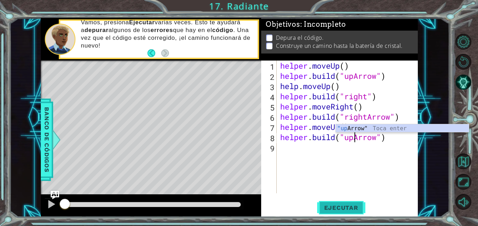
click at [346, 206] on span "Ejecutar" at bounding box center [341, 207] width 48 height 7
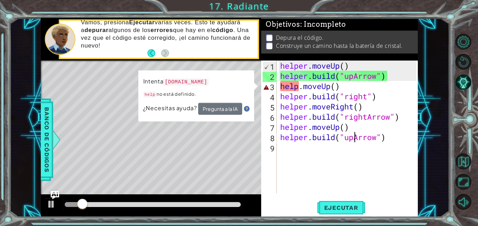
click at [296, 85] on div "helper . moveUp ( ) helper . build ( "upArrow" ) help . moveUp ( ) helper . bui…" at bounding box center [349, 137] width 141 height 153
click at [298, 89] on div "helper . moveUp ( ) helper . build ( "upArrow" ) help . moveUp ( ) helper . bui…" at bounding box center [349, 137] width 141 height 153
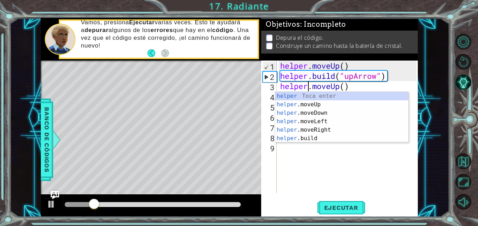
click at [410, 79] on div "helper . moveUp ( ) helper . build ( "upArrow" ) helper . moveUp ( ) helper . b…" at bounding box center [349, 137] width 141 height 153
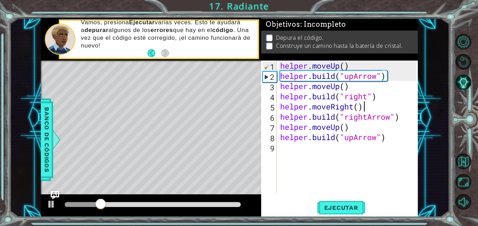
click at [381, 104] on div "helper . moveUp ( ) helper . build ( "upArrow" ) helper . moveUp ( ) helper . b…" at bounding box center [349, 137] width 141 height 153
click at [383, 98] on div "helper . moveUp ( ) helper . build ( "upArrow" ) helper . moveUp ( ) helper . b…" at bounding box center [349, 137] width 141 height 153
click at [374, 97] on div "helper . moveUp ( ) helper . build ( "upArrow" ) helper . moveUp ( ) helper . b…" at bounding box center [349, 137] width 141 height 153
click at [370, 96] on div "helper . moveUp ( ) helper . build ( "upArrow" ) helper . moveUp ( ) helper . b…" at bounding box center [349, 137] width 141 height 153
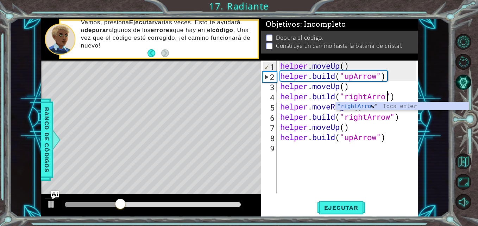
scroll to position [0, 5]
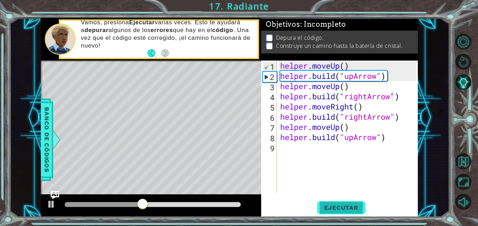
click at [359, 204] on span "Ejecutar" at bounding box center [341, 207] width 48 height 7
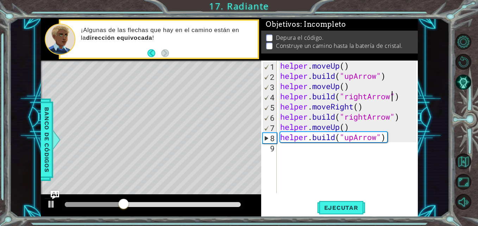
click at [340, 125] on div "helper . moveUp ( ) helper . build ( "upArrow" ) helper . moveUp ( ) helper . b…" at bounding box center [349, 137] width 141 height 153
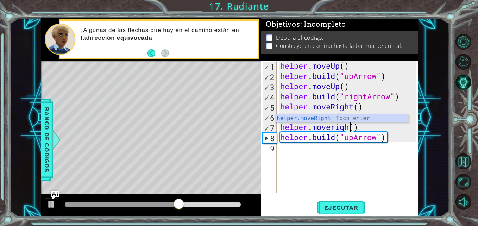
scroll to position [0, 4]
click at [326, 201] on button "Ejecutar" at bounding box center [341, 207] width 48 height 15
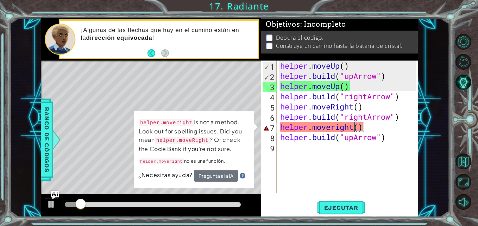
click at [336, 129] on div "helper . moveUp ( ) helper . build ( "upArrow" ) helper . moveUp ( ) helper . b…" at bounding box center [349, 137] width 141 height 153
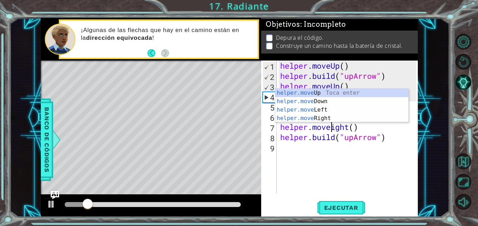
scroll to position [0, 3]
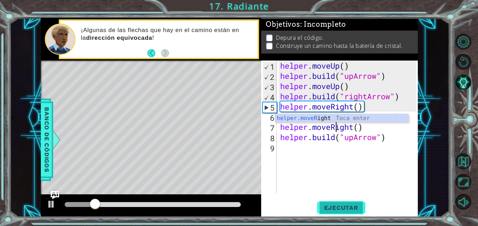
type textarea "helper.moveRight()"
click at [345, 203] on button "Ejecutar" at bounding box center [341, 207] width 48 height 15
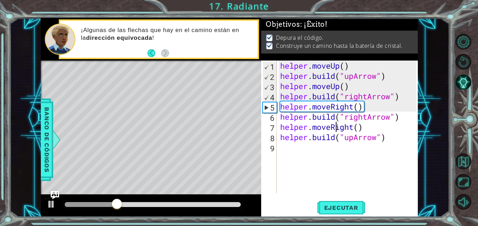
click at [430, 43] on div "1 ההההההההההההההההההההההההההההההההההההההההההההההההההההההההההההההההההההההההההההה…" at bounding box center [228, 117] width 439 height 199
click at [431, 43] on div "1 ההההההההההההההההההההההההההההההההההההההההההההההההההההההההההההההההההההההההההההה…" at bounding box center [228, 117] width 439 height 199
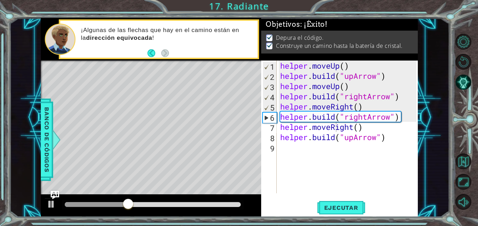
click at [431, 43] on div "1 ההההההההההההההההההההההההההההההההההההההההההההההההההההההההההההההההההההההההההההה…" at bounding box center [228, 117] width 439 height 199
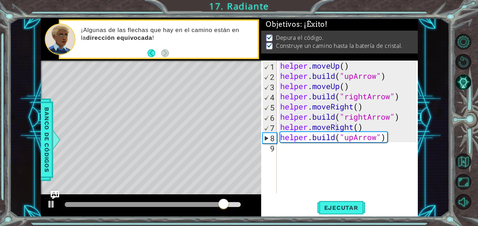
click at [448, 46] on div "1 ההההההההההההההההההההההההההההההההההההההההההההההההההההההההההההההההההההההההההההה…" at bounding box center [228, 117] width 439 height 199
click at [449, 49] on div "1 ההההההההההההההההההההההההההההההההההההההההההההההההההההההההההההההההההההההההההההה…" at bounding box center [239, 113] width 478 height 226
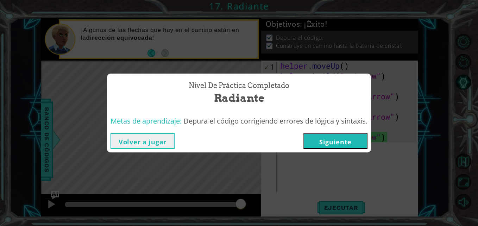
click at [449, 49] on div "Nivel de práctica Completado Radiante Metas de aprendizaje: Depura el código co…" at bounding box center [239, 113] width 478 height 226
click at [342, 146] on button "Siguiente" at bounding box center [335, 141] width 64 height 16
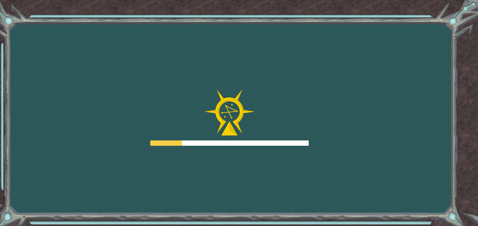
click at [376, 132] on div "Goals Error cargando del servidor Deberás unirte a un curso para jugar a este n…" at bounding box center [239, 113] width 478 height 226
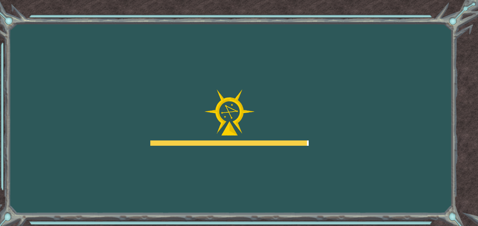
click at [377, 132] on div "Goals Error cargando del servidor Deberás unirte a un curso para jugar a este n…" at bounding box center [239, 113] width 478 height 226
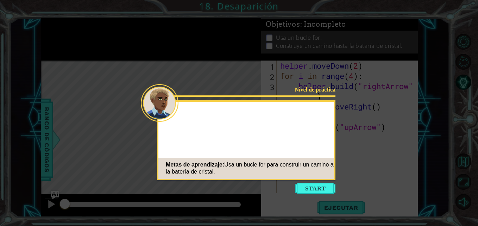
click at [377, 132] on icon at bounding box center [239, 113] width 478 height 226
click at [308, 198] on icon at bounding box center [239, 113] width 478 height 226
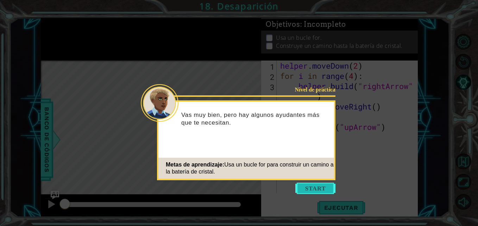
click at [308, 189] on body "1 ההההההההההההההההההההההההההההההההההההההההההההההההההההההההההההההההההההההההההההה…" at bounding box center [239, 113] width 478 height 226
drag, startPoint x: 308, startPoint y: 189, endPoint x: 293, endPoint y: 187, distance: 15.3
click at [293, 187] on icon at bounding box center [239, 113] width 478 height 226
click at [294, 182] on icon at bounding box center [239, 113] width 478 height 226
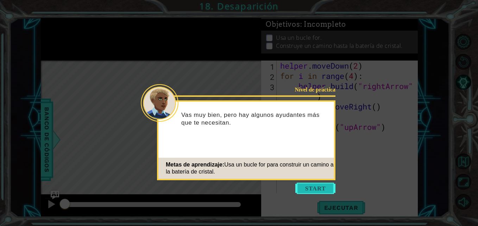
click at [301, 187] on button "Start" at bounding box center [315, 188] width 40 height 11
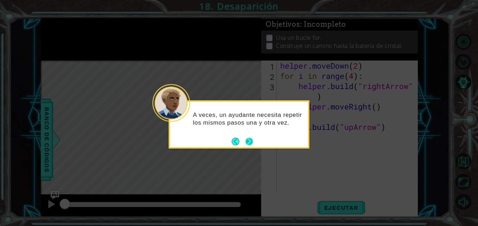
click at [249, 139] on button "Next" at bounding box center [249, 142] width 8 height 8
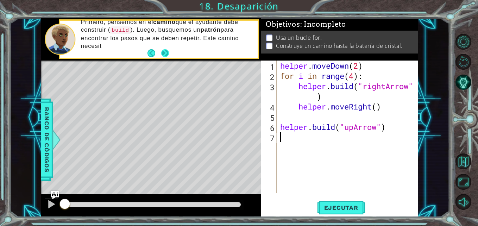
click at [162, 53] on button "Next" at bounding box center [165, 53] width 8 height 8
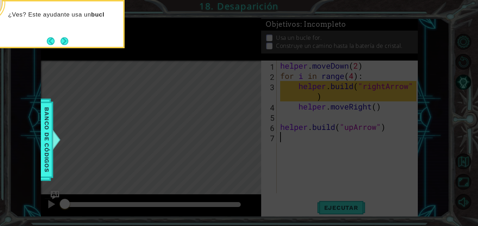
click at [66, 39] on button "Next" at bounding box center [65, 41] width 8 height 8
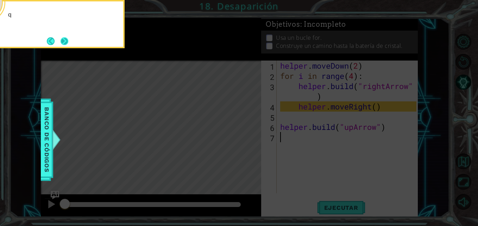
click at [67, 41] on button "Next" at bounding box center [65, 41] width 8 height 8
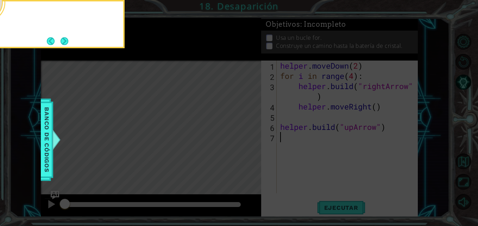
click at [67, 41] on button "Next" at bounding box center [65, 41] width 8 height 8
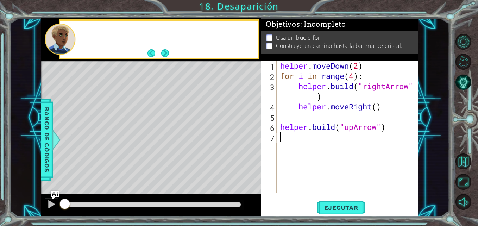
click at [67, 41] on div at bounding box center [60, 39] width 31 height 31
drag, startPoint x: 179, startPoint y: 57, endPoint x: 173, endPoint y: 56, distance: 5.7
click at [176, 57] on div "Depura el código y corrige el err" at bounding box center [159, 39] width 198 height 37
click at [168, 55] on button "Next" at bounding box center [165, 53] width 8 height 8
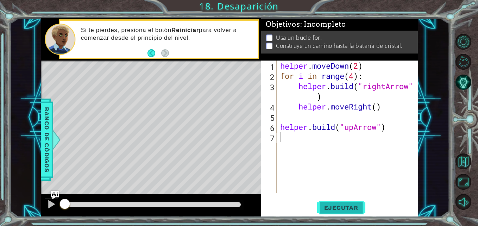
click at [341, 203] on button "Ejecutar" at bounding box center [341, 207] width 48 height 15
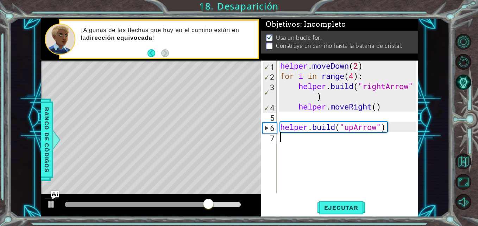
click at [278, 124] on div "1 2 3 4 5 6 7 helper . moveDown ( 2 ) for i in range ( 4 ) : helper . build ( "…" at bounding box center [338, 127] width 155 height 133
click at [280, 125] on div "helper . moveDown ( 2 ) for i in range ( 4 ) : helper . build ( "rightArrow" ) …" at bounding box center [349, 137] width 141 height 153
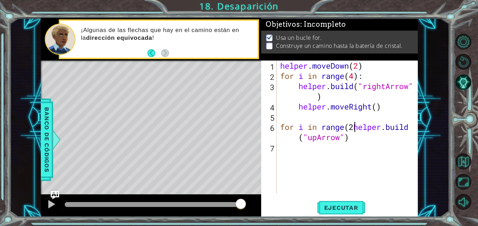
scroll to position [0, 4]
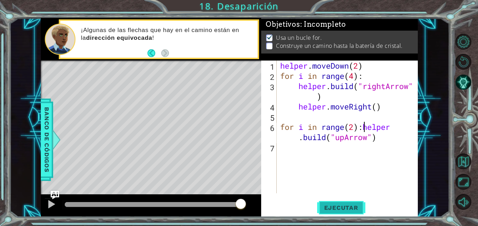
type textarea "for i in range(2):[DOMAIN_NAME]("upArrow")"
click at [345, 209] on span "Ejecutar" at bounding box center [341, 207] width 48 height 7
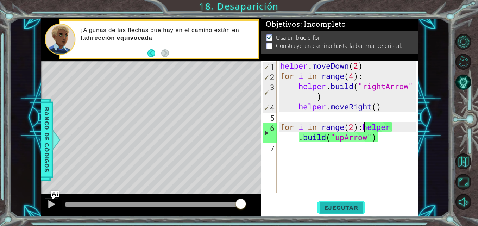
click at [332, 210] on span "Ejecutar" at bounding box center [341, 207] width 48 height 7
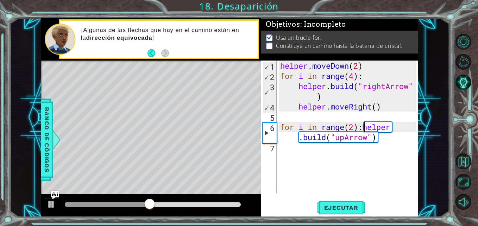
click at [385, 137] on div "helper . moveDown ( 2 ) for i in range ( 4 ) : helper . build ( "rightArrow" ) …" at bounding box center [349, 137] width 141 height 153
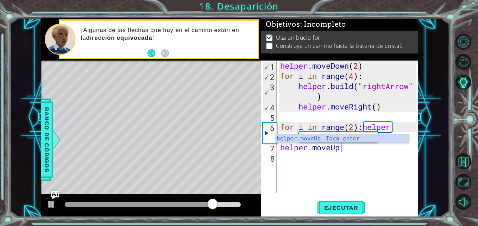
scroll to position [0, 3]
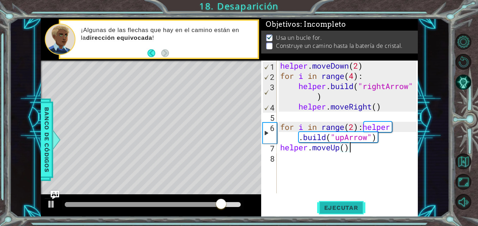
type textarea "helper.moveUp()"
click at [344, 202] on button "Ejecutar" at bounding box center [341, 207] width 48 height 15
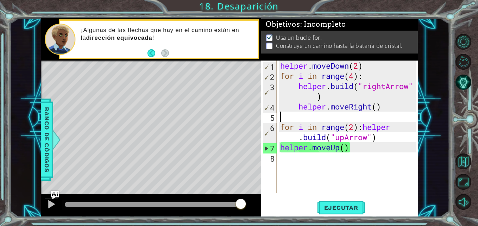
click at [317, 118] on div "helper . moveDown ( 2 ) for i in range ( 4 ) : helper . build ( "rightArrow" ) …" at bounding box center [349, 137] width 141 height 153
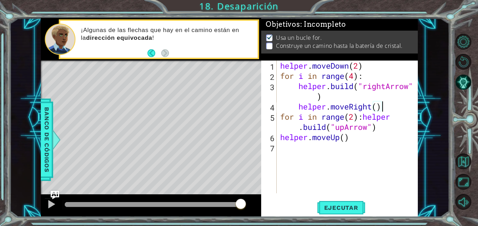
drag, startPoint x: 384, startPoint y: 125, endPoint x: 380, endPoint y: 126, distance: 5.0
click at [384, 126] on div "helper . moveDown ( 2 ) for i in range ( 4 ) : helper . build ( "rightArrow" ) …" at bounding box center [349, 137] width 141 height 153
click at [343, 206] on span "Ejecutar" at bounding box center [341, 207] width 48 height 7
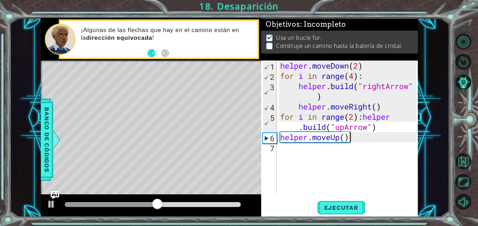
click at [350, 140] on div "helper . moveDown ( 2 ) for i in range ( 4 ) : helper . build ( "rightArrow" ) …" at bounding box center [349, 137] width 141 height 153
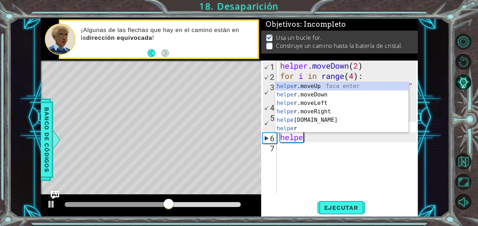
type textarea "h"
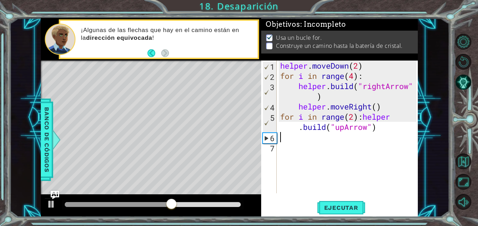
type textarea "for i in range(2):[DOMAIN_NAME]("upArrow")"
click at [343, 203] on button "Ejecutar" at bounding box center [341, 207] width 48 height 15
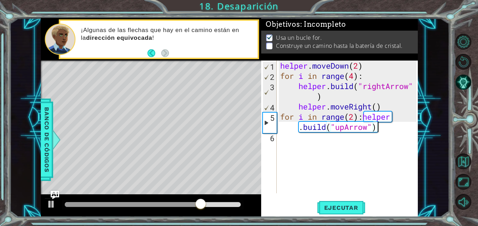
click at [353, 118] on div "helper . moveDown ( 2 ) for i in range ( 4 ) : helper . build ( "rightArrow" ) …" at bounding box center [349, 137] width 141 height 153
click at [346, 205] on span "Ejecutar" at bounding box center [341, 207] width 48 height 7
click at [404, 145] on div "helper . moveDown ( 2 ) for i in range ( 4 ) : helper . build ( "rightArrow" ) …" at bounding box center [349, 137] width 141 height 153
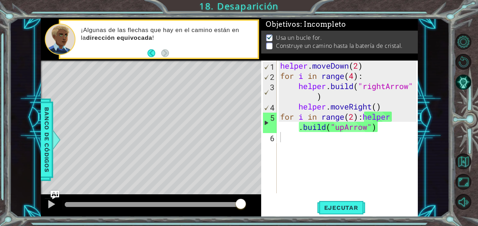
click at [438, 72] on div "1 ההההההההההההההההההההההההההההההההההההההההההההההההההההההההההההההההההההההההההההה…" at bounding box center [228, 117] width 439 height 199
click at [436, 72] on div "1 ההההההההההההההההההההההההההההההההההההההההההההההההההההההההההההההההההההההההההההה…" at bounding box center [228, 117] width 439 height 199
click at [436, 73] on div "1 ההההההההההההההההההההההההההההההההההההההההההההההההההההההההההההההההההההההההההההה…" at bounding box center [228, 117] width 439 height 199
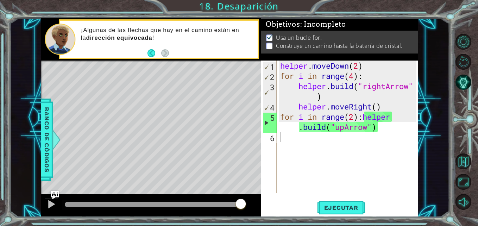
click at [437, 73] on div "1 ההההההההההההההההההההההההההההההההההההההההההההההההההההההההההההההההההההההההההההה…" at bounding box center [228, 117] width 439 height 199
click at [458, 39] on button "Opciones de nivel" at bounding box center [463, 42] width 16 height 16
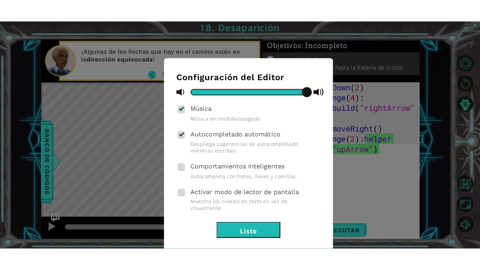
scroll to position [20, 0]
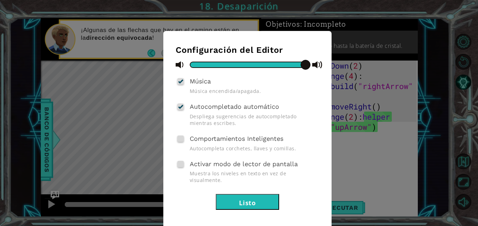
click at [248, 164] on span "Activar modo de lector de pantalla" at bounding box center [244, 163] width 108 height 7
click at [0, 0] on input "Activar modo de lector de pantalla" at bounding box center [0, 0] width 0 height 0
click at [228, 159] on div "Activar modo de lector de pantalla Muestra los niveles en texto en vez de visua…" at bounding box center [248, 171] width 144 height 25
click at [220, 113] on div "Autocompletado automático Despliega sugerencias de autocompletado mientras escr…" at bounding box center [248, 113] width 144 height 25
click at [180, 160] on div "Activar modo de lector de pantalla Muestra los niveles en texto en vez de visua…" at bounding box center [248, 171] width 144 height 25
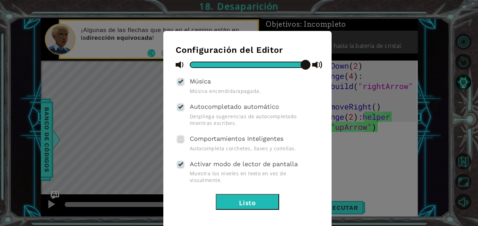
click at [180, 108] on span at bounding box center [180, 106] width 6 height 6
click at [0, 0] on input "Autocompletado automático" at bounding box center [0, 0] width 0 height 0
click at [181, 161] on span at bounding box center [180, 164] width 6 height 6
click at [0, 0] on input "Activar modo de lector de pantalla" at bounding box center [0, 0] width 0 height 0
click at [178, 83] on div at bounding box center [180, 81] width 5 height 6
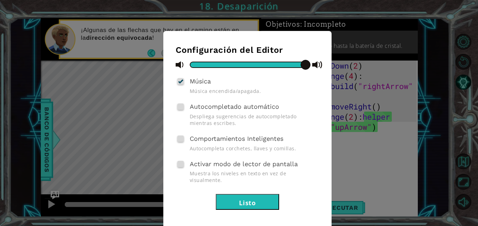
click at [0, 0] on input "Música" at bounding box center [0, 0] width 0 height 0
drag, startPoint x: 275, startPoint y: 64, endPoint x: 151, endPoint y: 59, distance: 124.6
click at [151, 59] on div "Configuración del Editor Música Música encendida/apagada. Autocompletado automá…" at bounding box center [239, 113] width 478 height 226
drag, startPoint x: 254, startPoint y: 195, endPoint x: 426, endPoint y: 112, distance: 191.3
click at [254, 195] on button "Listo" at bounding box center [247, 202] width 63 height 16
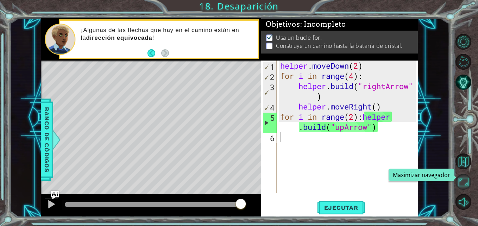
click at [459, 176] on button "Maximizar navegador" at bounding box center [463, 182] width 16 height 16
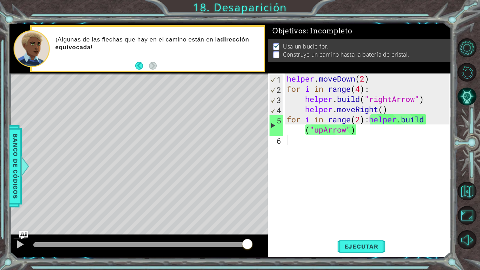
type textarea "helper.moveRight()"
click at [391, 109] on div "helper . moveDown ( 2 ) for i in range ( 4 ) : helper . build ( "rightArrow" ) …" at bounding box center [370, 166] width 168 height 184
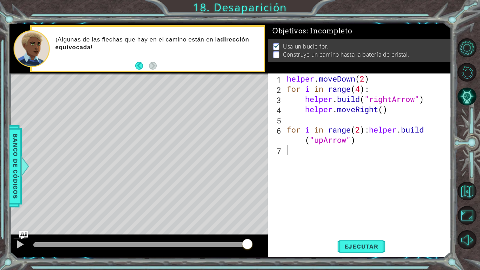
click at [327, 154] on div "helper . moveDown ( 2 ) for i in range ( 4 ) : helper . build ( "rightArrow" ) …" at bounding box center [370, 166] width 168 height 184
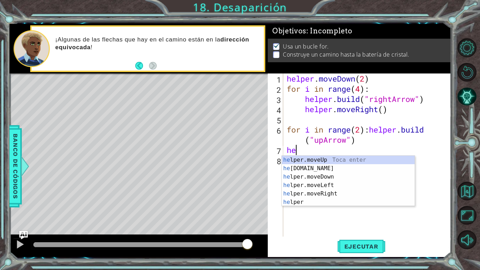
type textarea "h"
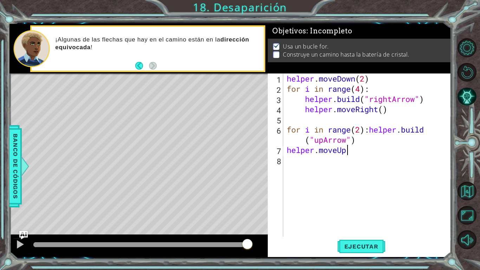
scroll to position [0, 3]
click at [365, 225] on span "Ejecutar" at bounding box center [362, 246] width 48 height 7
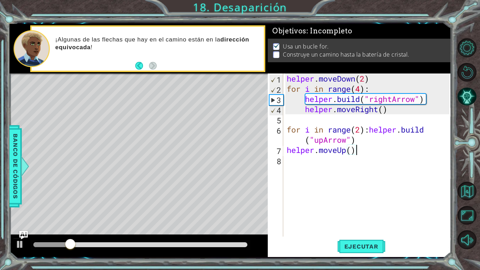
click at [460, 152] on div at bounding box center [469, 144] width 21 height 70
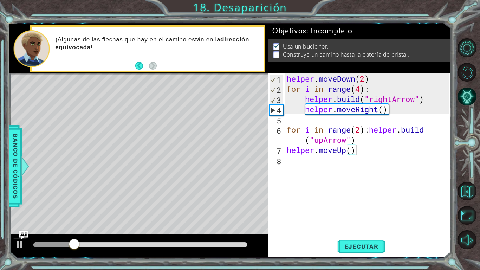
click at [460, 152] on div at bounding box center [469, 144] width 21 height 70
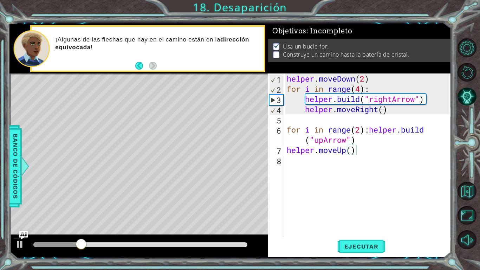
click at [460, 152] on div at bounding box center [469, 144] width 21 height 70
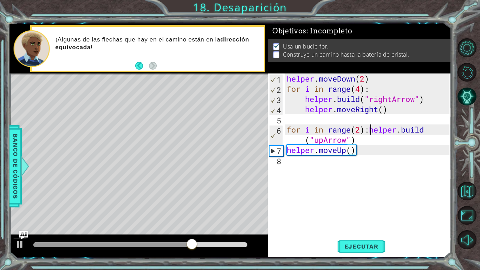
click at [369, 131] on div "helper . moveDown ( 2 ) for i in range ( 4 ) : helper . build ( "rightArrow" ) …" at bounding box center [370, 166] width 168 height 184
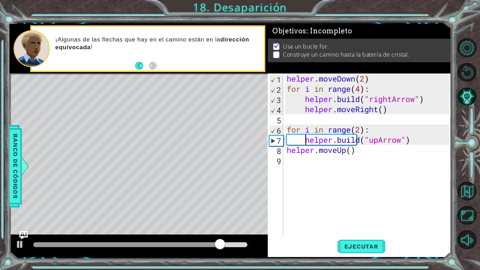
type textarea "[DOMAIN_NAME]("upArrow")"
click at [447, 116] on div "helper . moveDown ( 2 ) for i in range ( 4 ) : helper . build ( "rightArrow" ) …" at bounding box center [370, 166] width 168 height 184
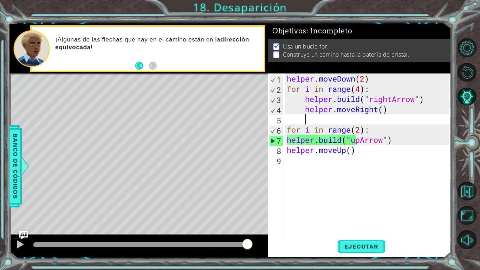
click at [285, 140] on div "1 2 3 4 5 6 7 8 9 helper . moveDown ( 2 ) for i in range ( 4 ) : helper . build…" at bounding box center [359, 155] width 182 height 163
click at [286, 140] on div "helper . moveDown ( 2 ) for i in range ( 4 ) : helper . build ( "rightArrow" ) …" at bounding box center [370, 166] width 168 height 184
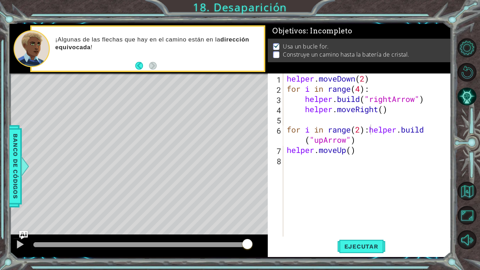
click at [285, 148] on div "for i in range(2):[DOMAIN_NAME]("upArrow") 1 2 3 4 5 6 7 8 helper . moveDown ( …" at bounding box center [359, 155] width 182 height 163
click at [286, 149] on div "helper . moveDown ( 2 ) for i in range ( 4 ) : helper . build ( "rightArrow" ) …" at bounding box center [370, 166] width 168 height 184
click at [366, 129] on div "helper . moveDown ( 2 ) for i in range ( 4 ) : helper . build ( "rightArrow" ) …" at bounding box center [370, 166] width 168 height 184
click at [286, 152] on div "helper . moveDown ( 2 ) for i in range ( 4 ) : helper . build ( "rightArrow" ) …" at bounding box center [368, 155] width 164 height 163
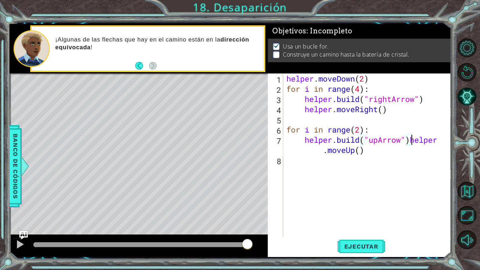
type textarea "helper.moveUp()"
click at [365, 225] on span "Ejecutar" at bounding box center [362, 246] width 48 height 7
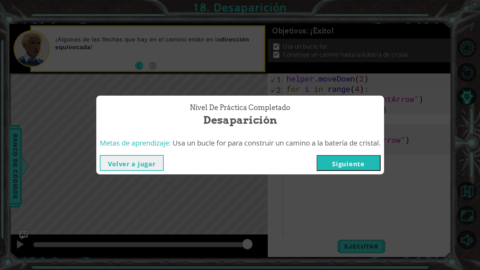
click at [362, 165] on button "Siguiente" at bounding box center [349, 163] width 64 height 16
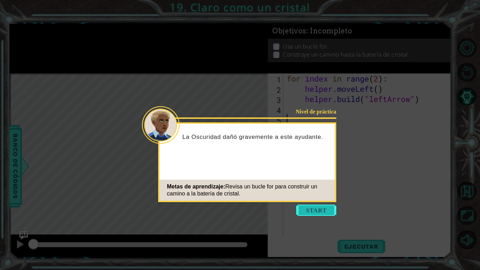
click at [303, 210] on button "Start" at bounding box center [317, 210] width 40 height 11
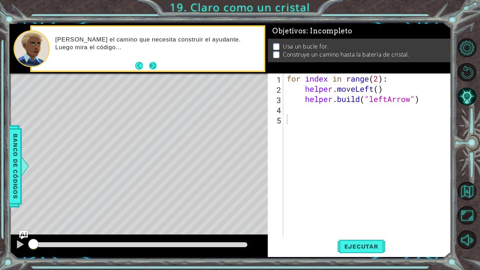
click at [154, 64] on button "Next" at bounding box center [153, 66] width 8 height 8
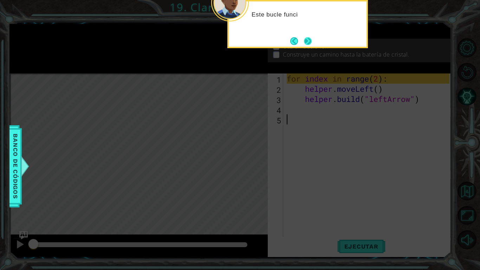
click at [312, 45] on button "Next" at bounding box center [308, 41] width 8 height 8
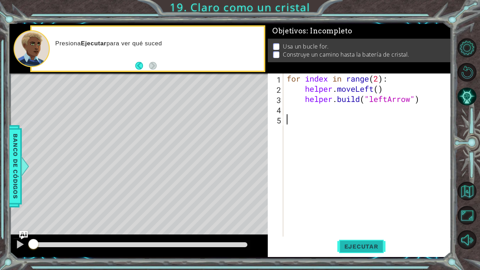
click at [369, 225] on button "Ejecutar" at bounding box center [362, 246] width 48 height 18
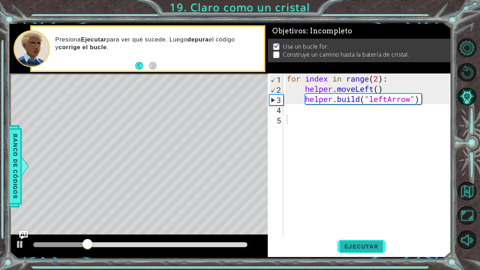
click at [357, 225] on button "Ejecutar" at bounding box center [362, 246] width 48 height 18
click at [329, 79] on div "for index in range ( 2 ) : helper . moveLeft ( ) helper . build ( "leftArrow" )" at bounding box center [370, 166] width 168 height 184
click at [383, 79] on div "for index in range ( 2 ) : helper . moveLeft ( ) helper . build ( "leftArrow" )" at bounding box center [370, 166] width 168 height 184
click at [378, 80] on div "for index in range ( 2 ) : helper . moveLeft ( ) helper . build ( "leftArrow" )" at bounding box center [370, 166] width 168 height 184
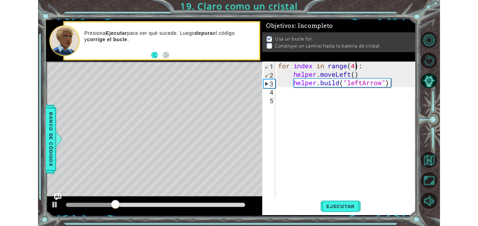
scroll to position [0, 4]
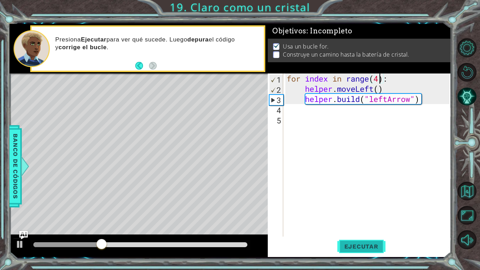
type textarea "for index in range(4):"
click at [354, 225] on span "Ejecutar" at bounding box center [362, 246] width 48 height 7
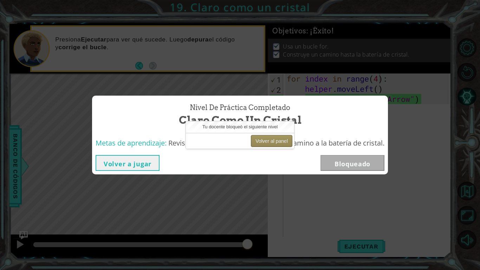
click at [270, 142] on button "Volver al panel" at bounding box center [272, 141] width 42 height 12
click at [269, 142] on button "Volver al panel" at bounding box center [272, 141] width 42 height 12
click at [137, 160] on button "Volver a jugar" at bounding box center [128, 163] width 64 height 16
